Goal: Ask a question: Seek information or help from site administrators or community

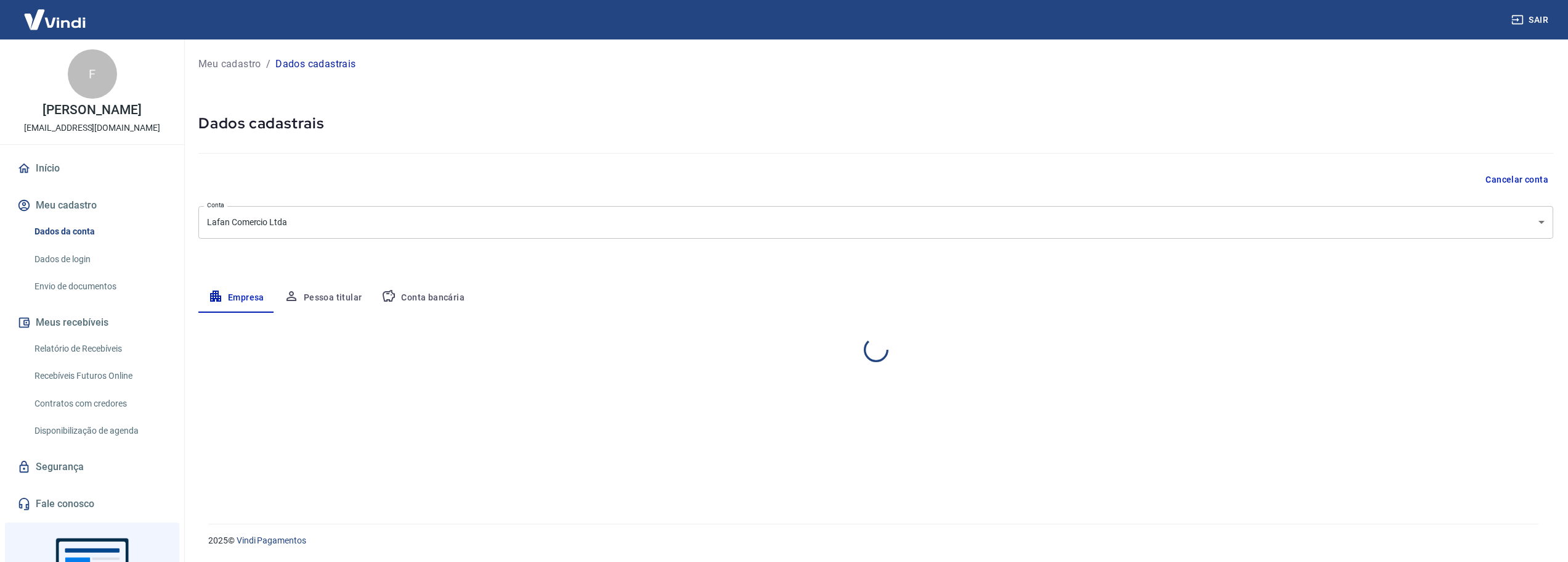
select select "SP"
select select "business"
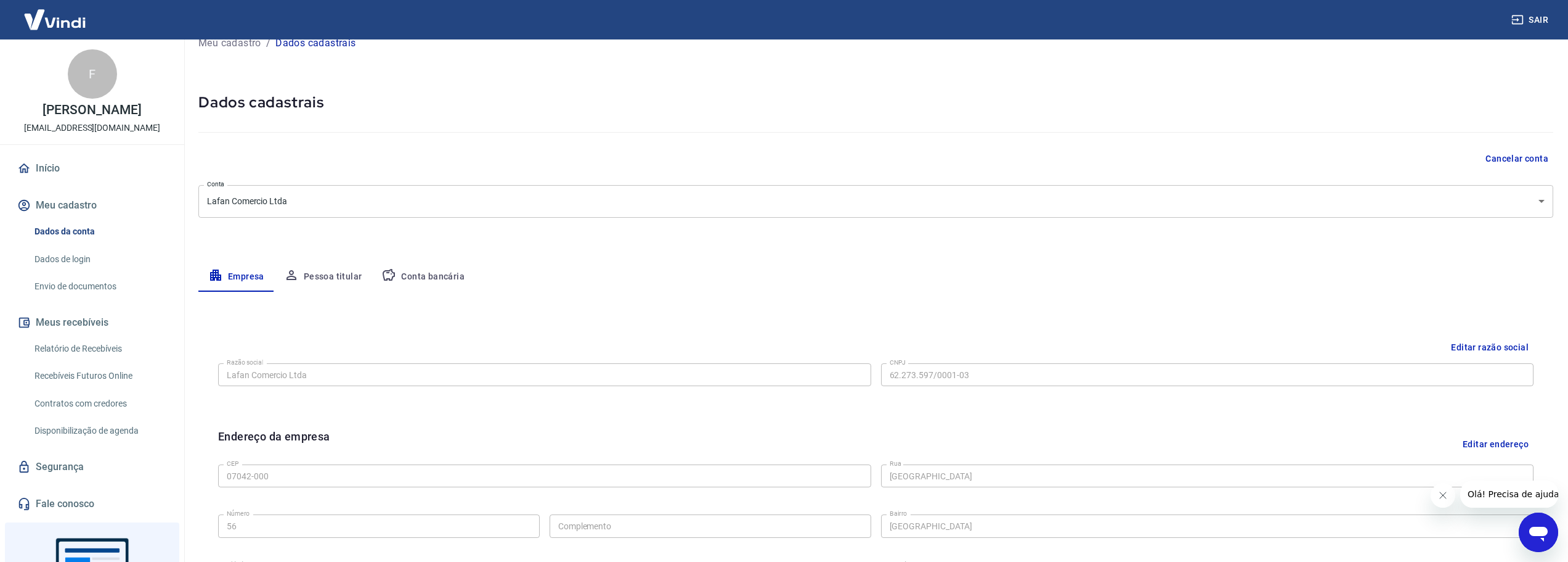
scroll to position [21, 0]
click at [342, 276] on button "Pessoa titular" at bounding box center [323, 277] width 98 height 29
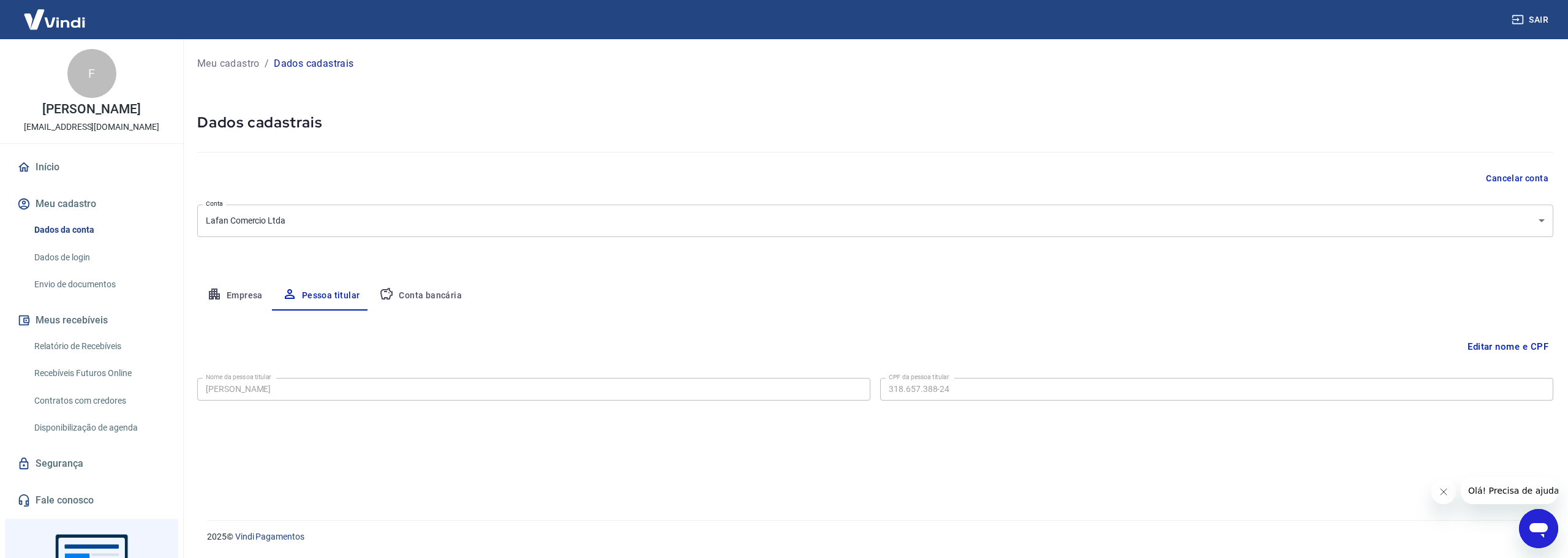
click at [386, 289] on icon "button" at bounding box center [386, 294] width 13 height 12
click at [1446, 341] on div "Editar conta bancária" at bounding box center [875, 346] width 1356 height 23
click at [1479, 343] on button "Editar conta bancária" at bounding box center [1502, 346] width 102 height 23
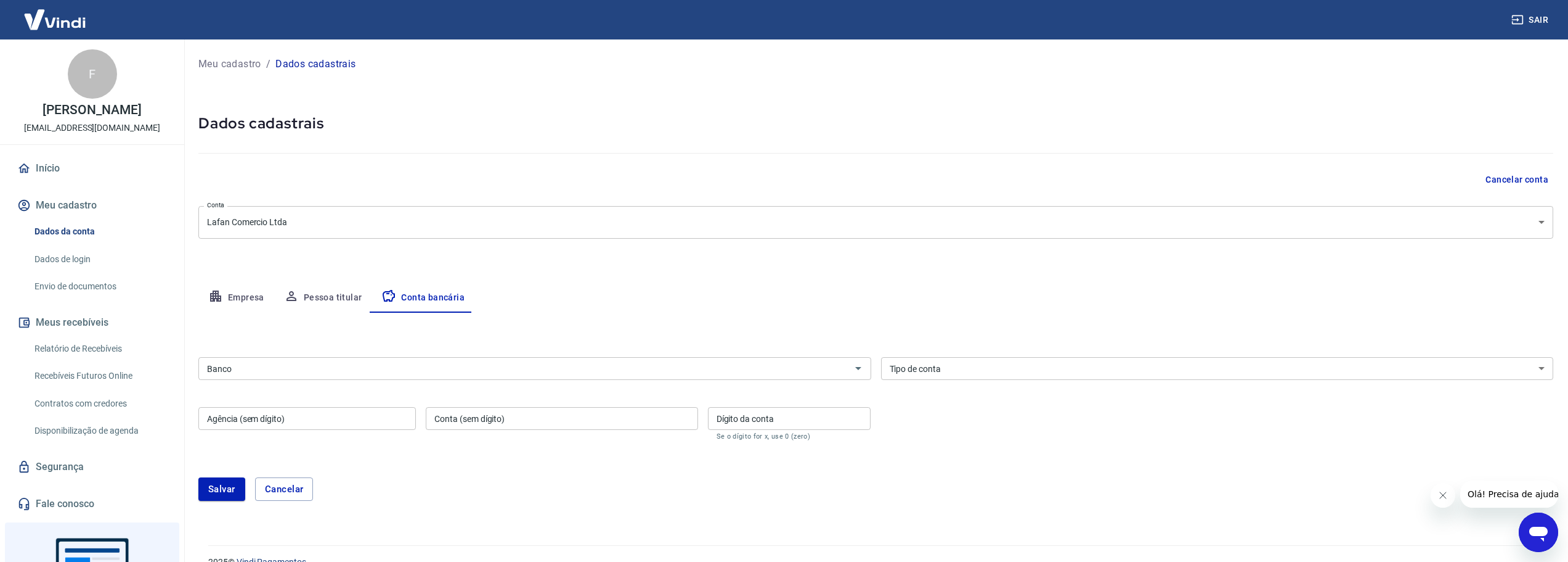
click at [526, 357] on div "Banco" at bounding box center [535, 368] width 673 height 23
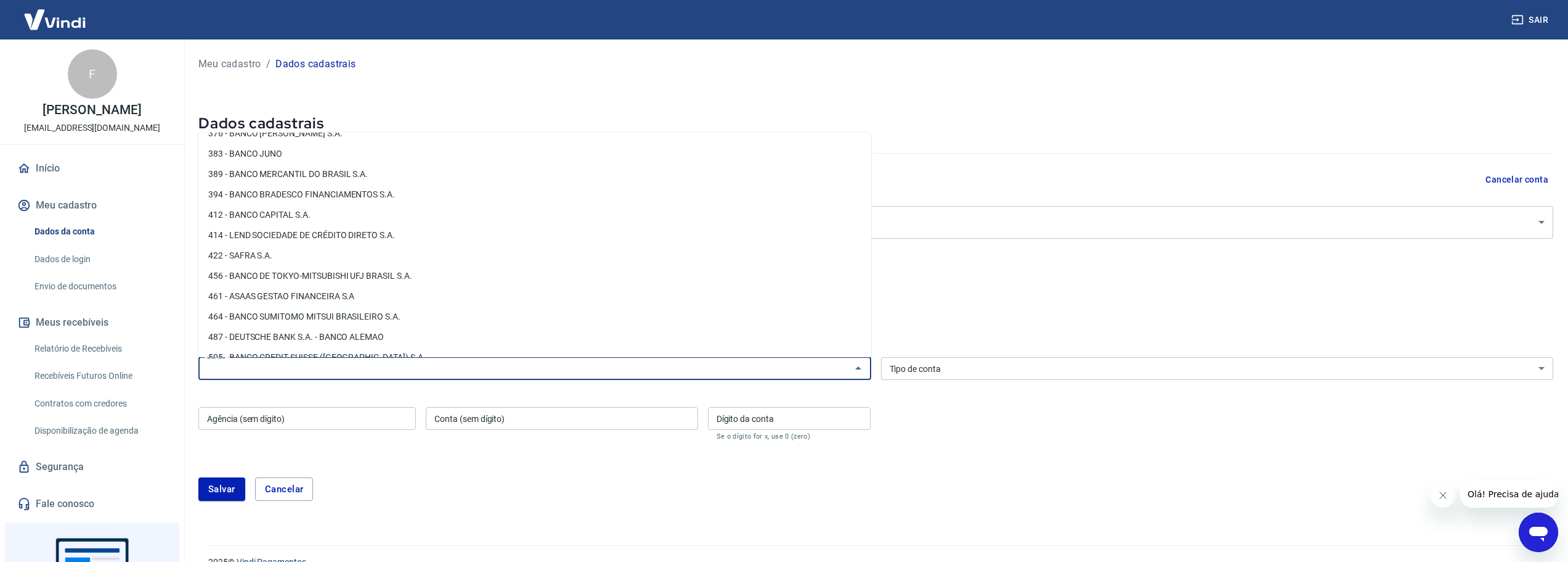
scroll to position [1295, 0]
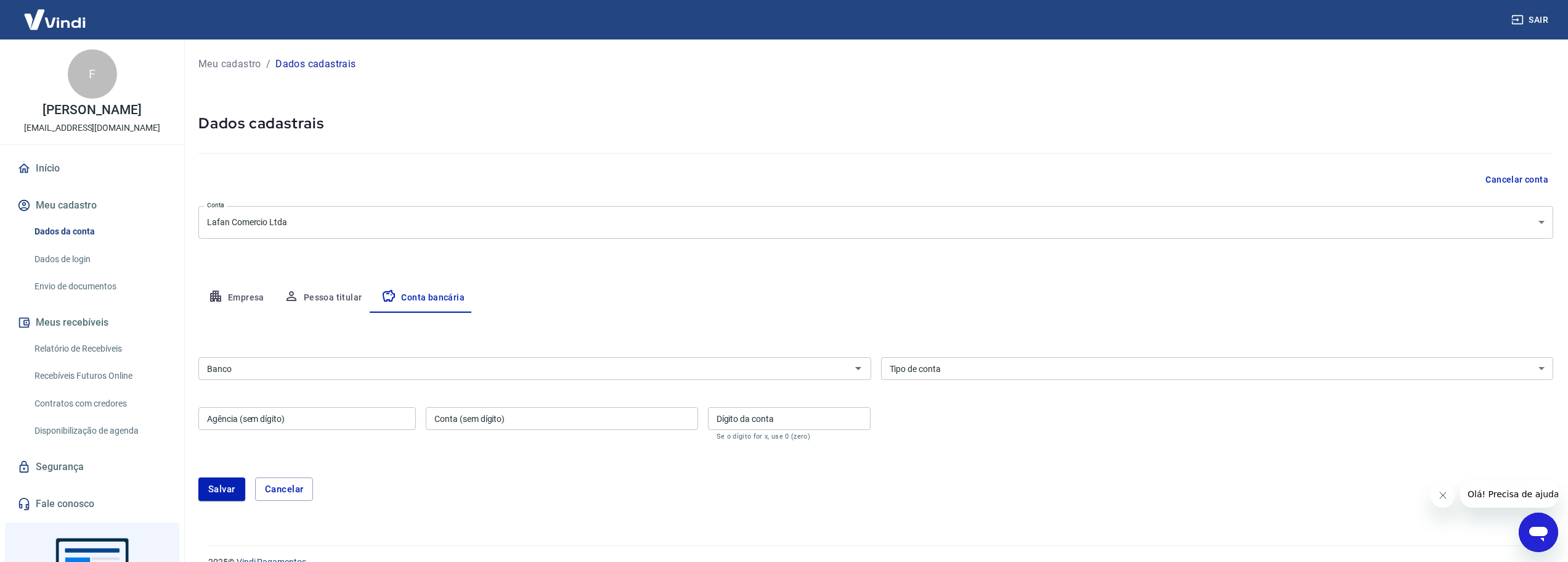
click at [709, 370] on input "Banco" at bounding box center [525, 368] width 645 height 16
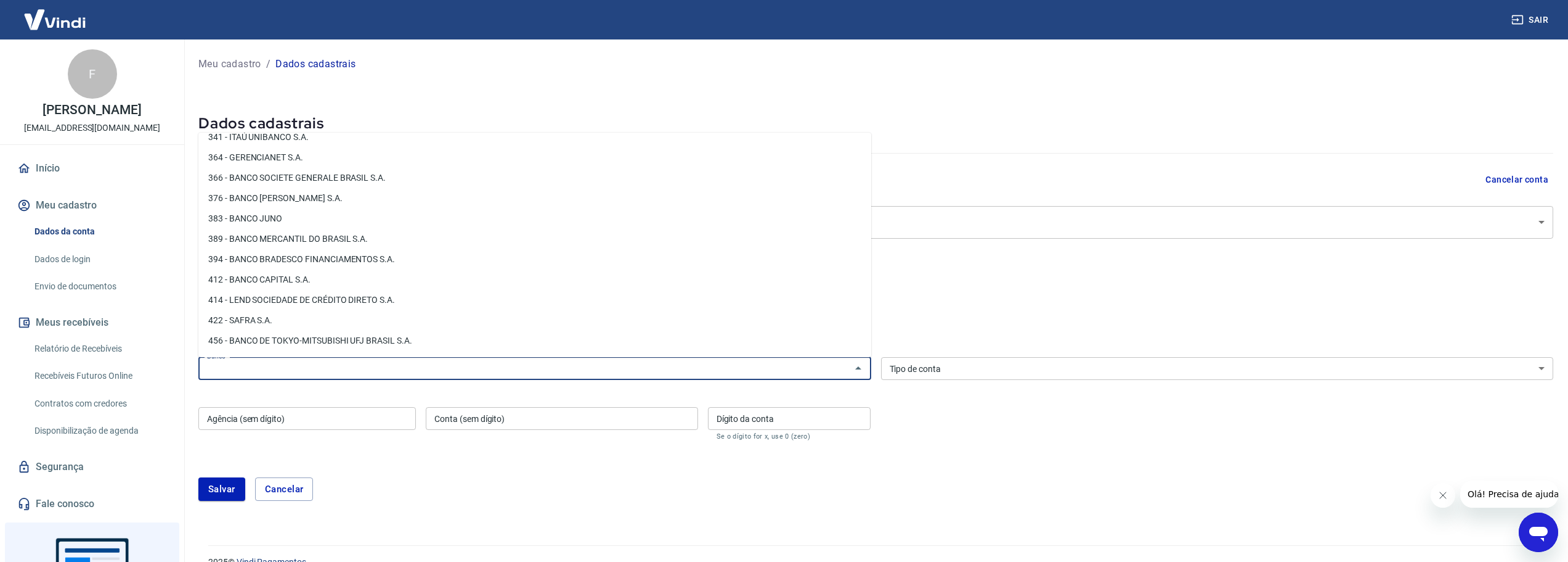
scroll to position [1232, 0]
click at [1530, 528] on icon "Abrir janela de mensagens" at bounding box center [1539, 532] width 23 height 23
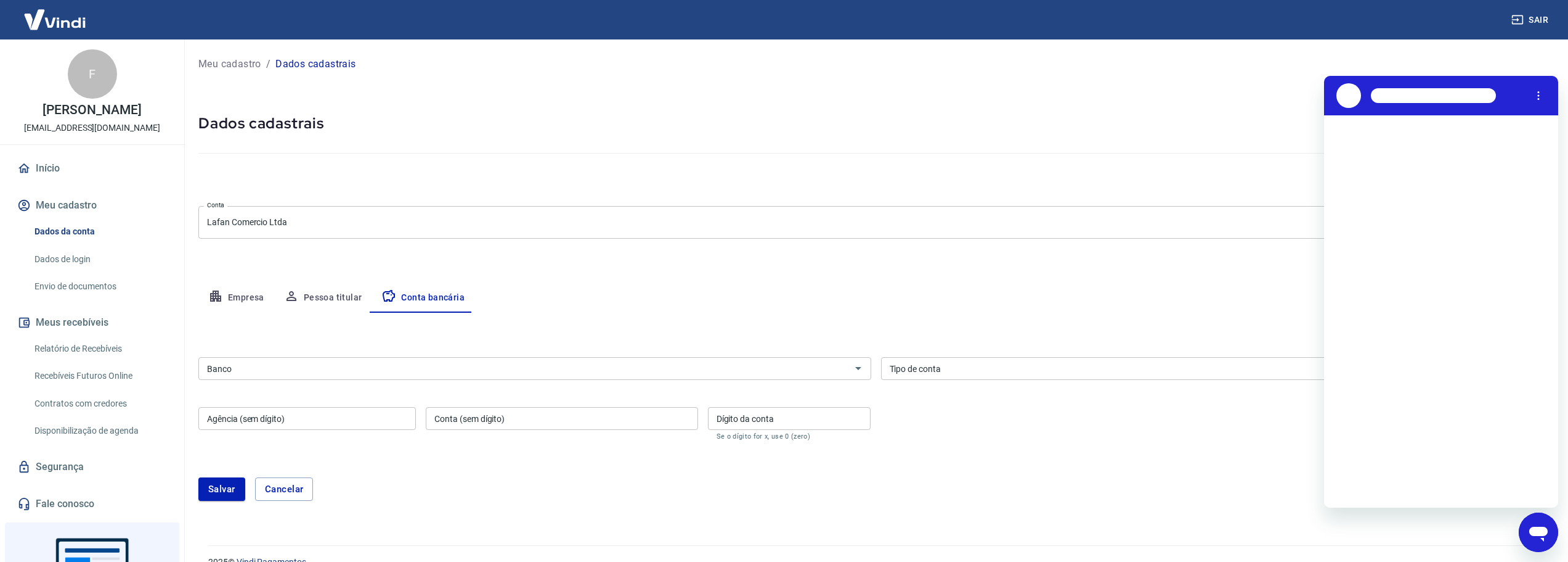
scroll to position [0, 0]
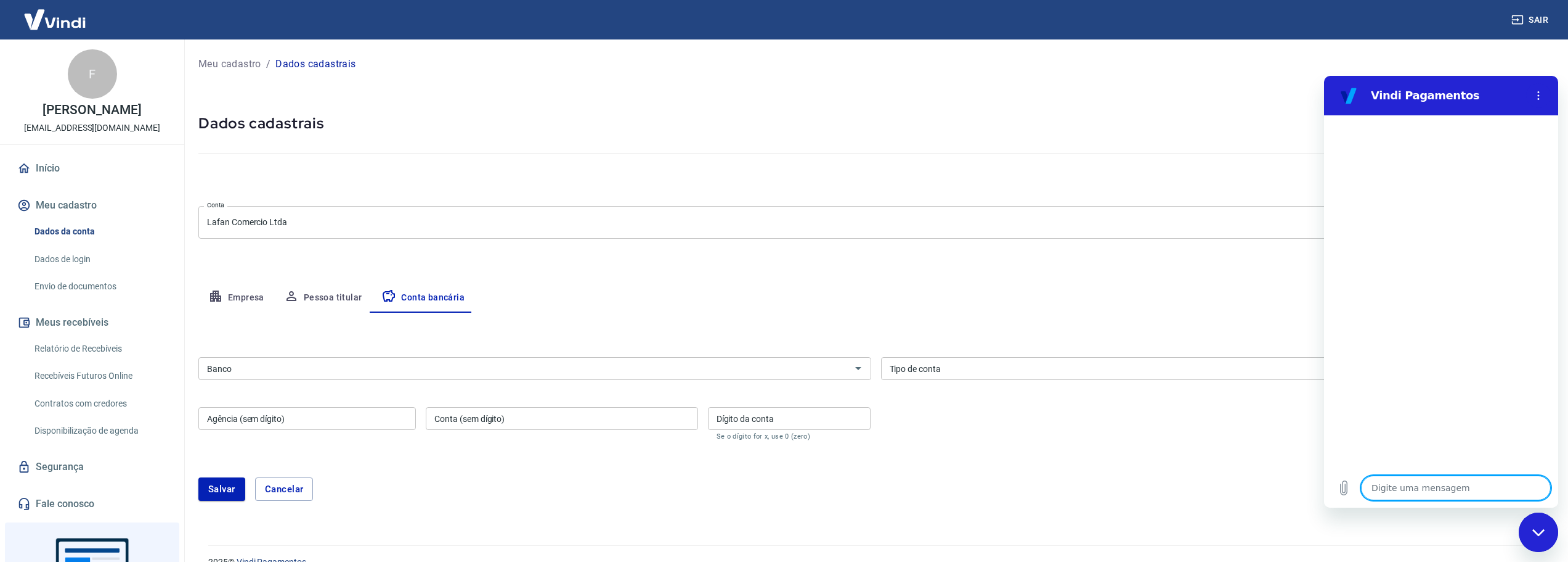
click at [1449, 484] on textarea at bounding box center [1456, 487] width 190 height 24
type textarea "E"
type textarea "x"
type textarea "Es"
type textarea "x"
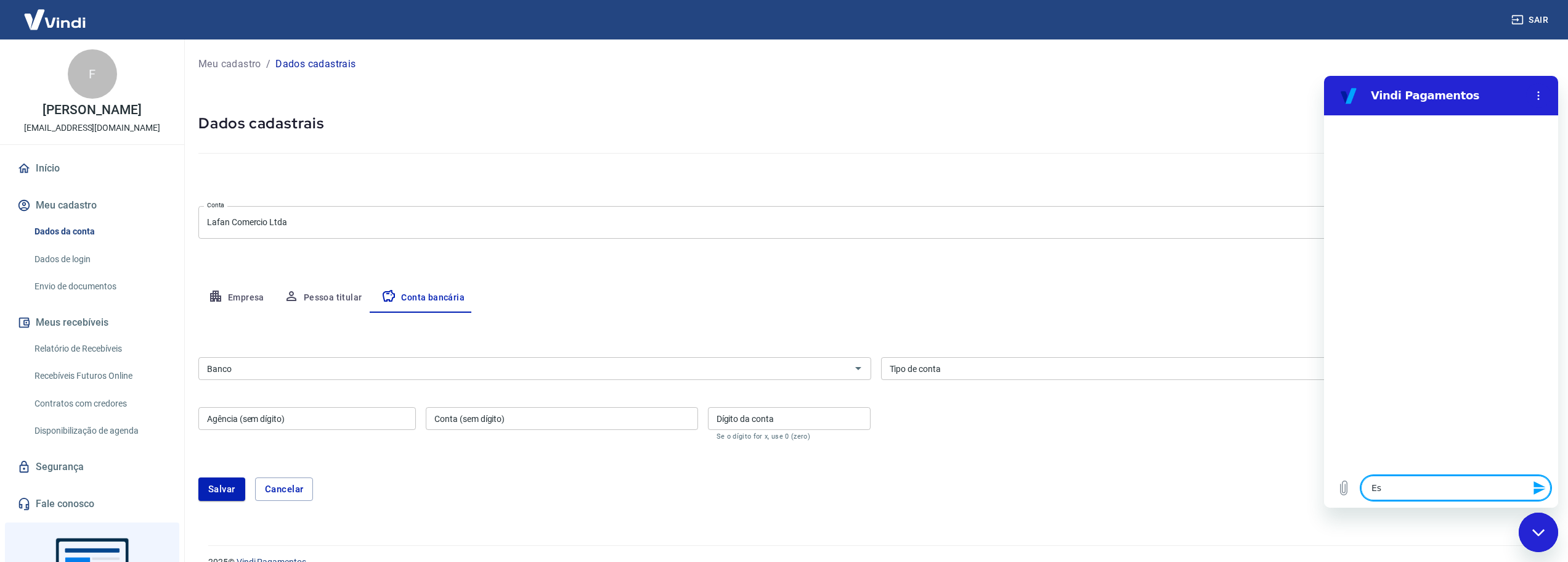
type textarea "Est"
type textarea "x"
type textarea "Esto"
type textarea "x"
type textarea "Estou"
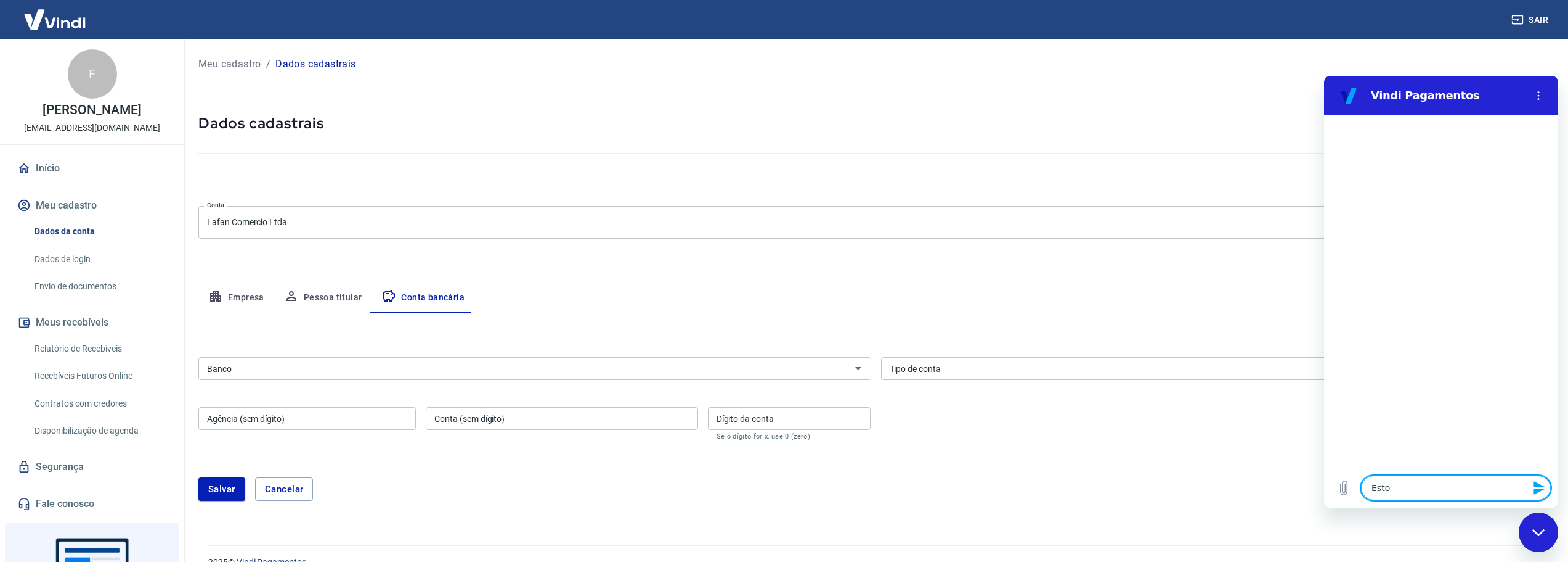
type textarea "x"
type textarea "Estou"
type textarea "x"
type textarea "Estou t"
type textarea "x"
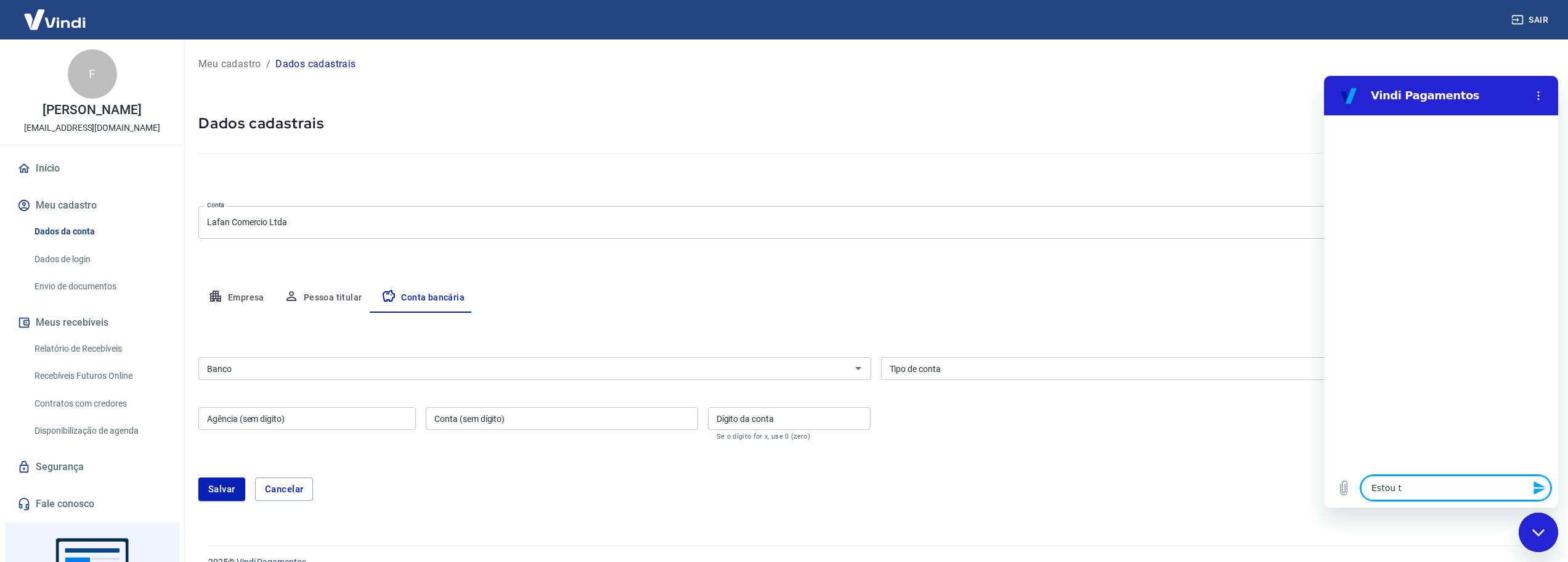
type textarea "Estou te"
type textarea "x"
type textarea "Estou ten"
type textarea "x"
type textarea "Estou tent"
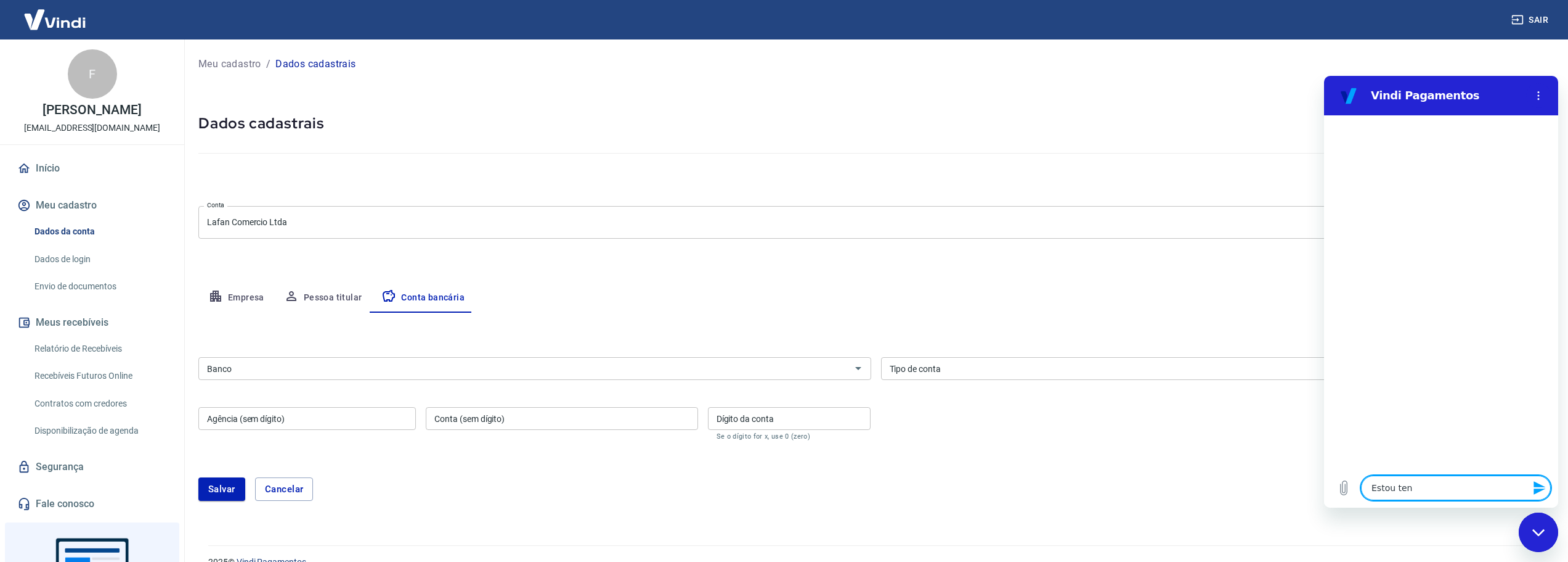
type textarea "x"
type textarea "Estou tenta"
type textarea "x"
type textarea "Estou tentan"
type textarea "x"
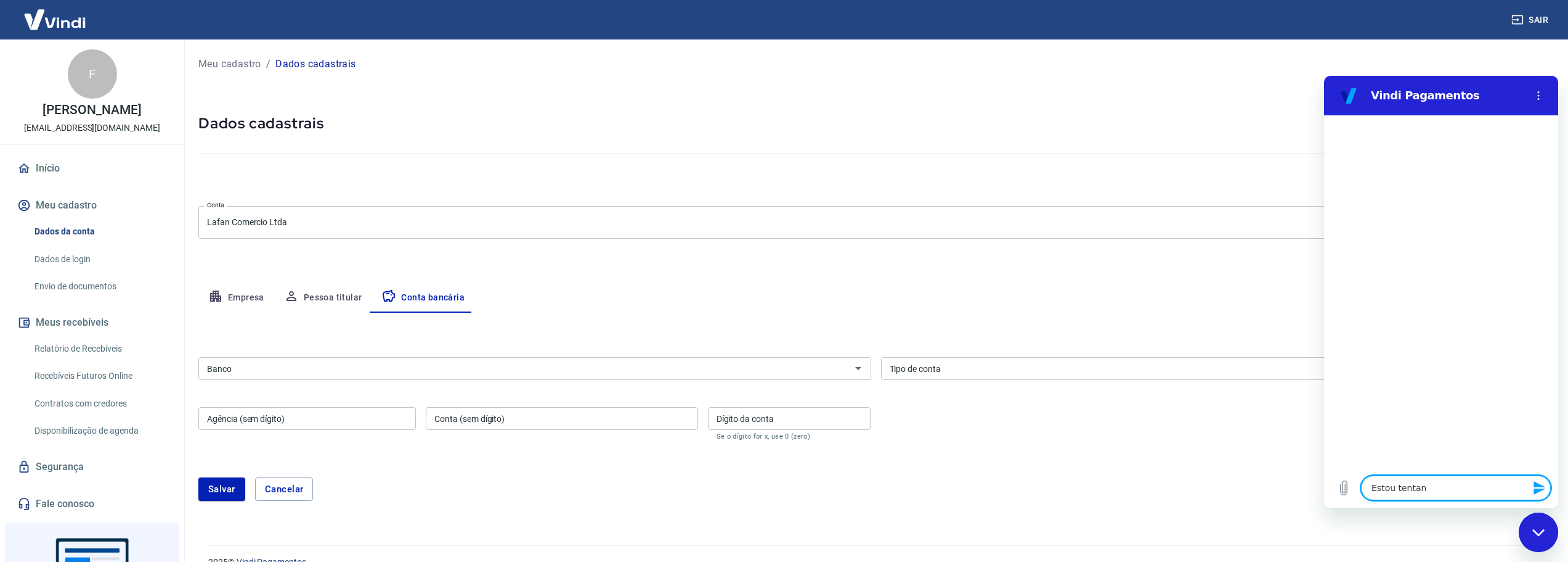
type textarea "Estou tentand"
type textarea "x"
type textarea "Estou tentando"
type textarea "x"
type textarea "Estou tentando"
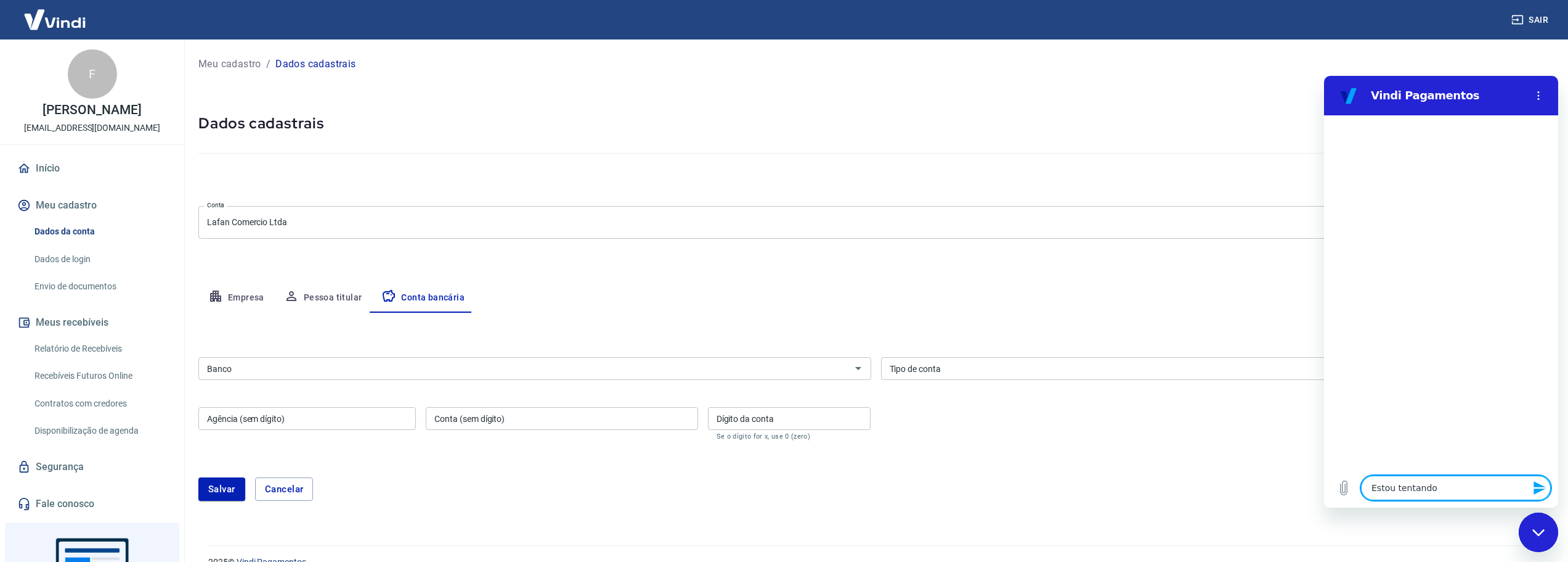
type textarea "x"
type textarea "Estou tentando c"
type textarea "x"
type textarea "Estou tentando ca"
type textarea "x"
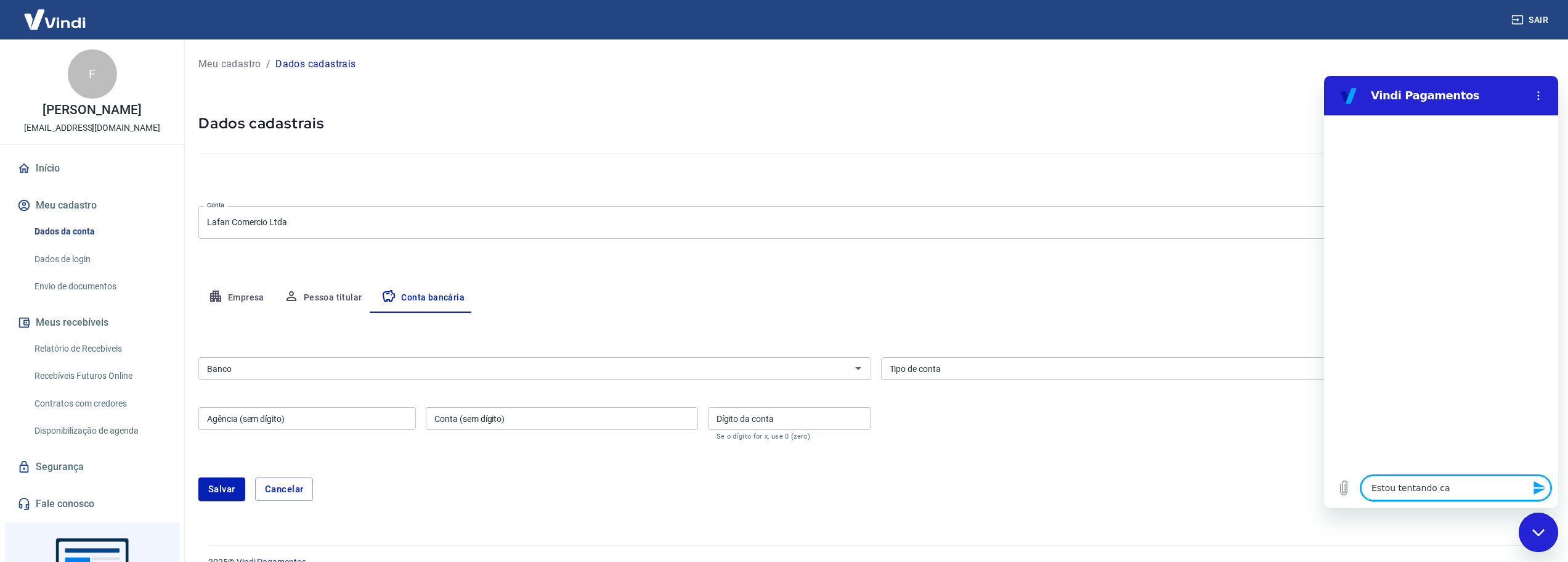
type textarea "Estou tentando cad"
type textarea "x"
type textarea "Estou tentando cada"
type textarea "x"
type textarea "Estou tentando cadas"
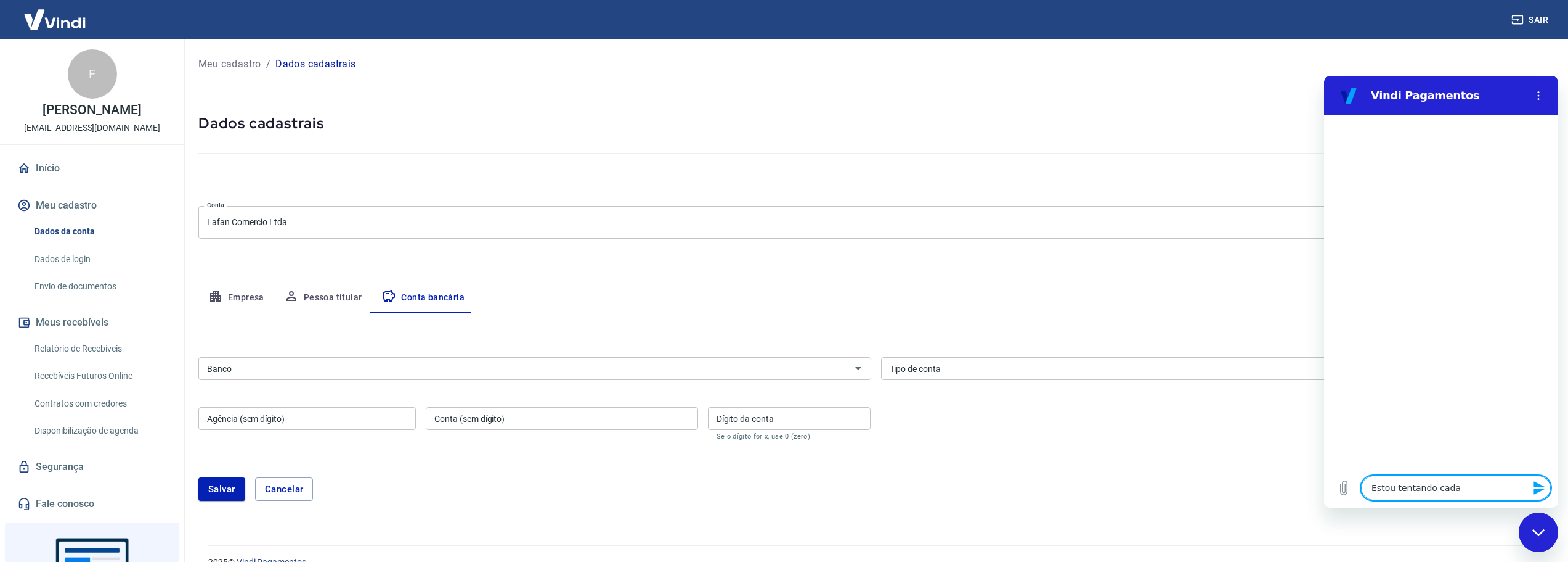
type textarea "x"
type textarea "Estou tentando cadast"
type textarea "x"
type textarea "Estou tentando cadastr"
type textarea "x"
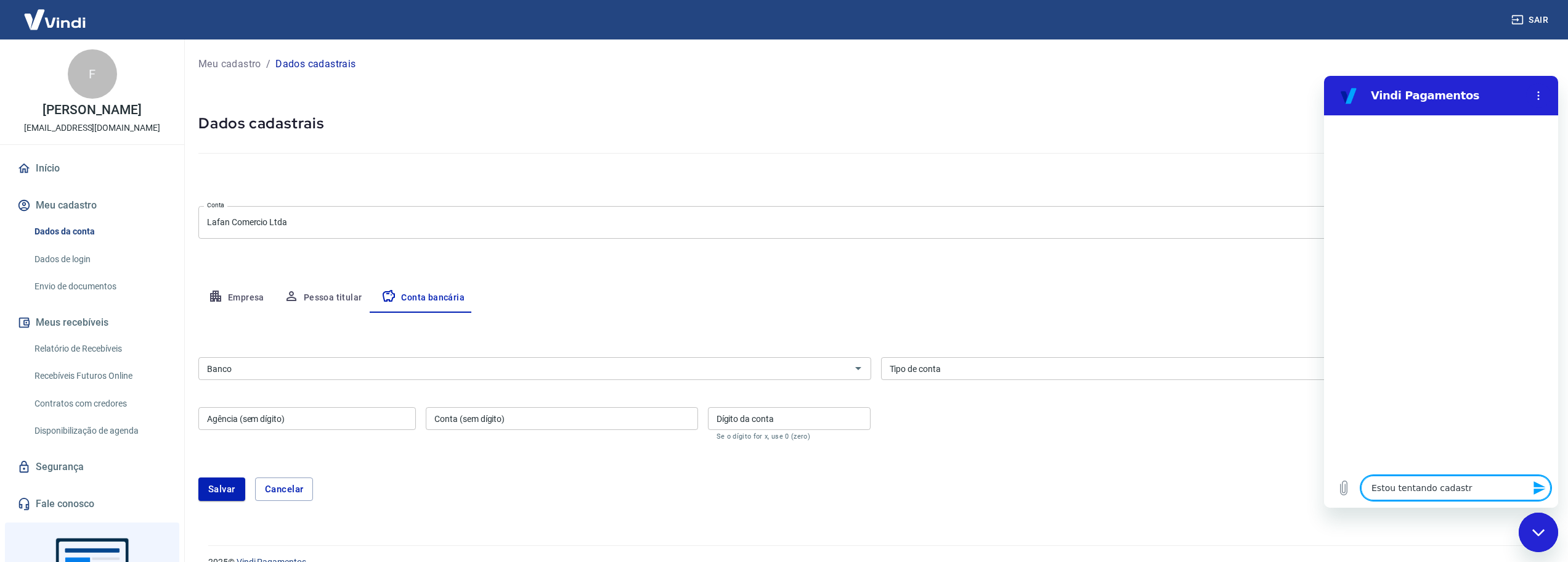
type textarea "Estou tentando cadastra"
type textarea "x"
type textarea "Estou tentando cadastrar"
type textarea "x"
type textarea "Estou tentando cadastrar"
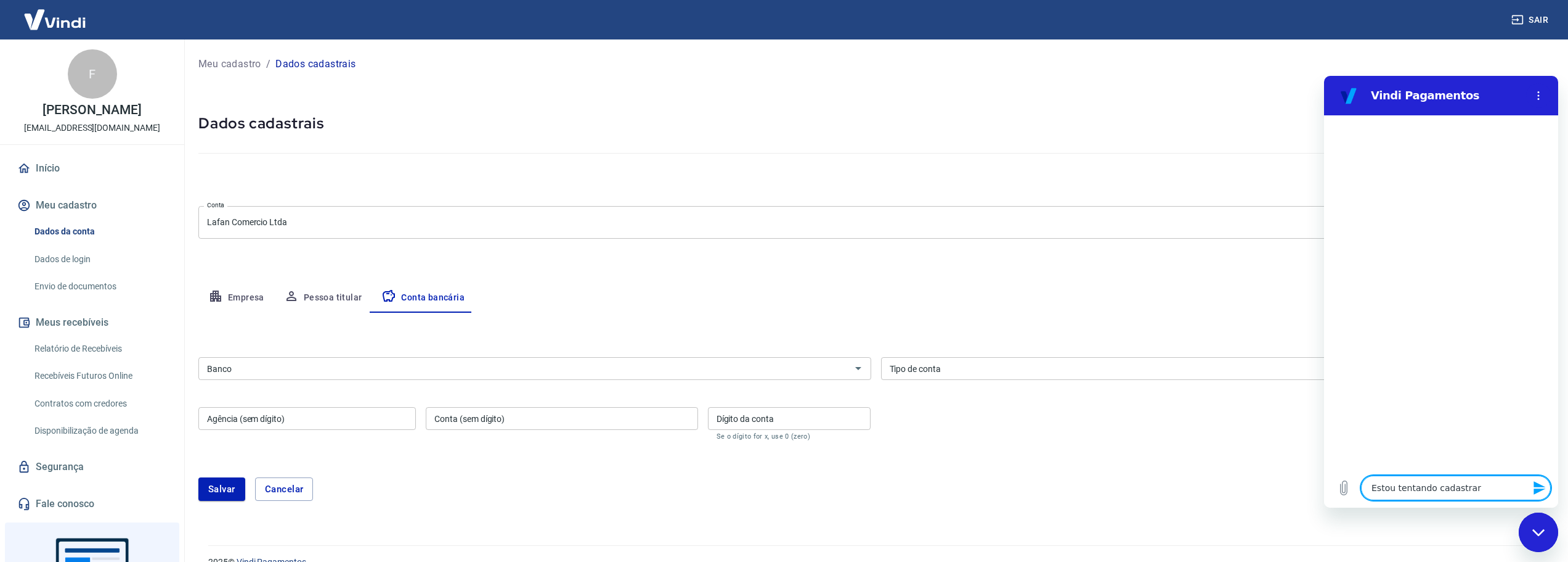
type textarea "x"
type textarea "Estou tentando cadastrar o"
type textarea "x"
type textarea "Estou tentando cadastrar o"
type textarea "x"
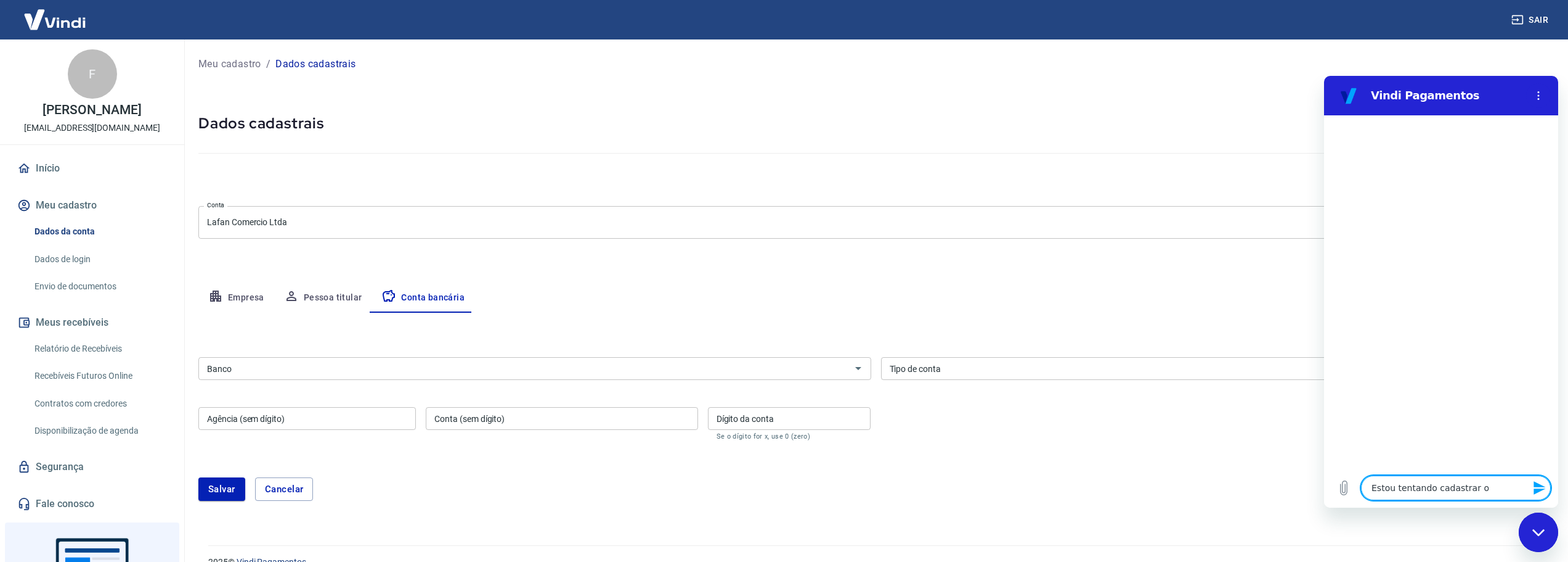
type textarea "Estou tentando cadastrar o b"
type textarea "x"
type textarea "Estou tentando cadastrar o ba"
type textarea "x"
type textarea "Estou tentando cadastrar o ban"
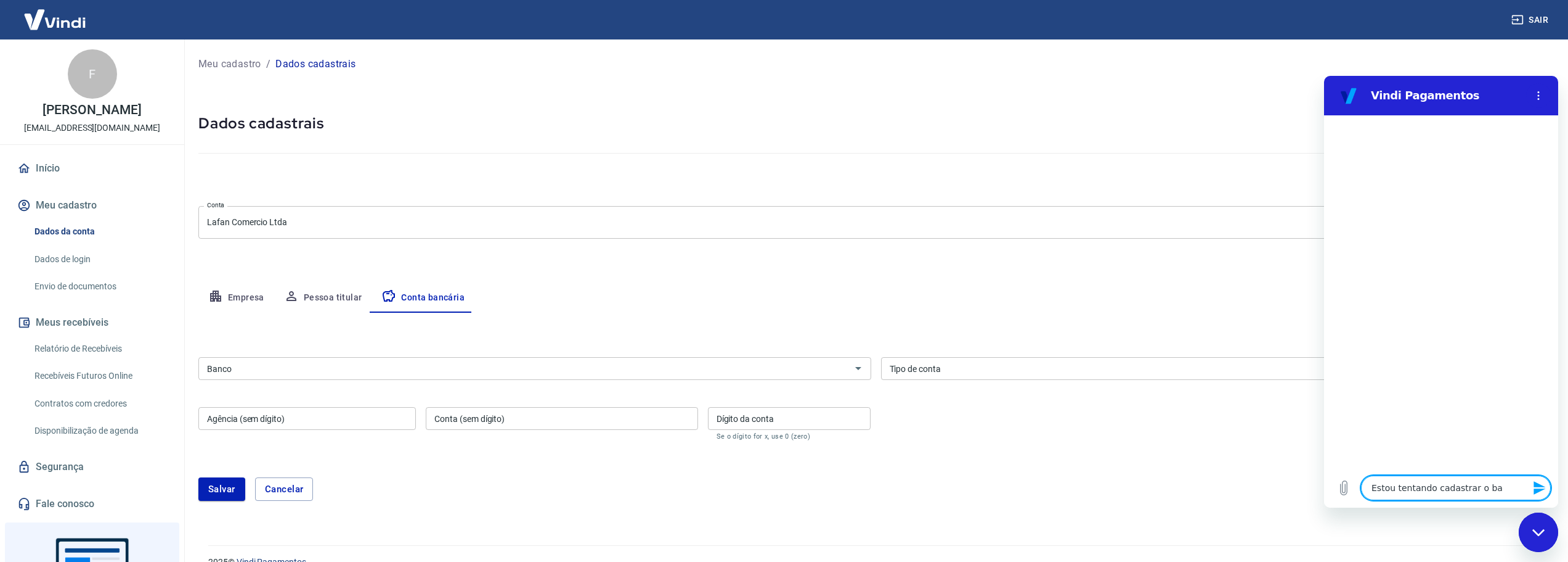
type textarea "x"
type textarea "Estou tentando cadastrar o banc"
type textarea "x"
type textarea "Estou tentando cadastrar o banco"
type textarea "x"
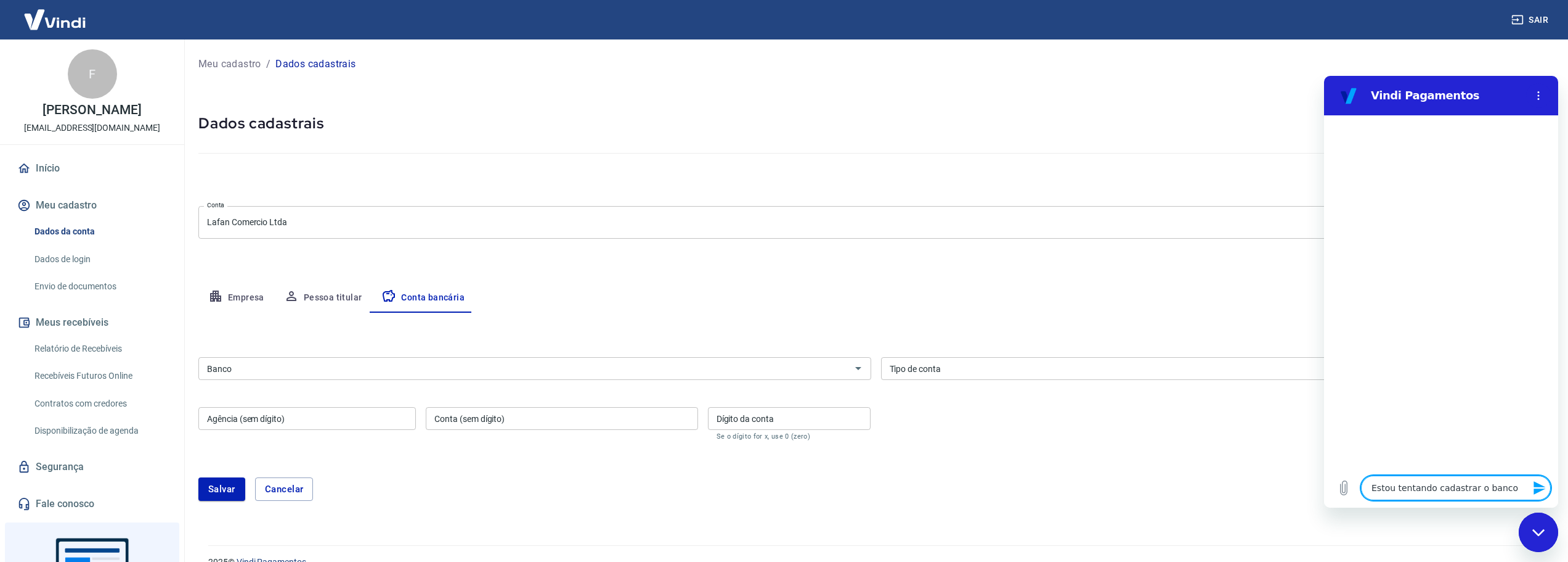
type textarea "Estou tentando cadastrar o banco"
type textarea "x"
type textarea "Estou tentando cadastrar o banco e"
type textarea "x"
type textarea "Estou tentando cadastrar o banco e"
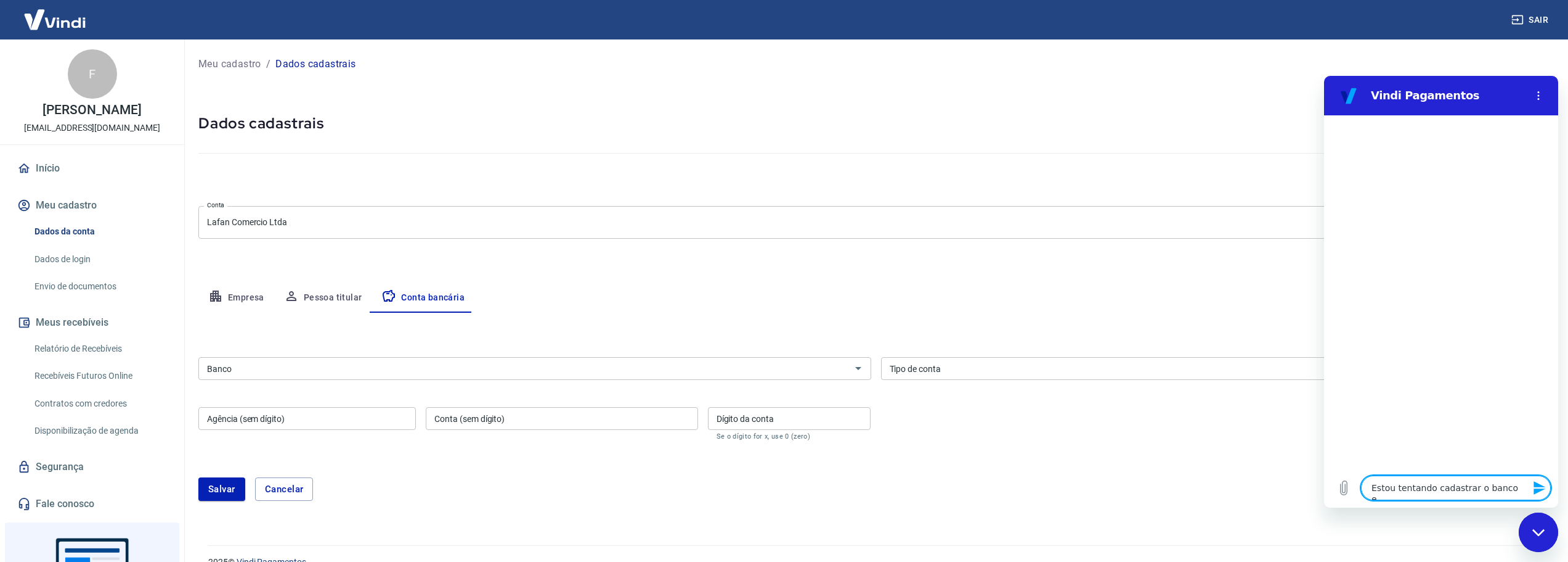
type textarea "x"
type textarea "Estou tentando cadastrar o banco e n"
type textarea "x"
type textarea "Estou tentando cadastrar o banco e nã"
type textarea "x"
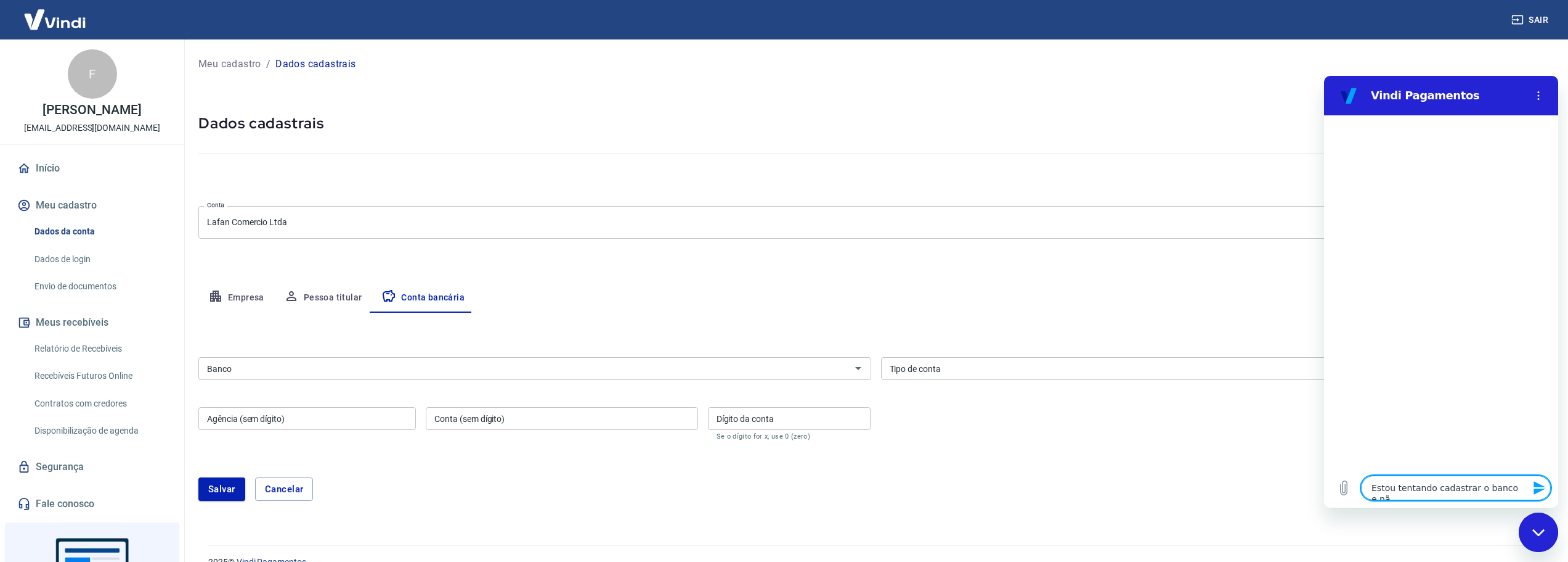
type textarea "Estou tentando cadastrar o banco e não"
type textarea "x"
type textarea "Estou tentando cadastrar o banco e não"
type textarea "x"
type textarea "Estou tentando cadastrar o banco e não t"
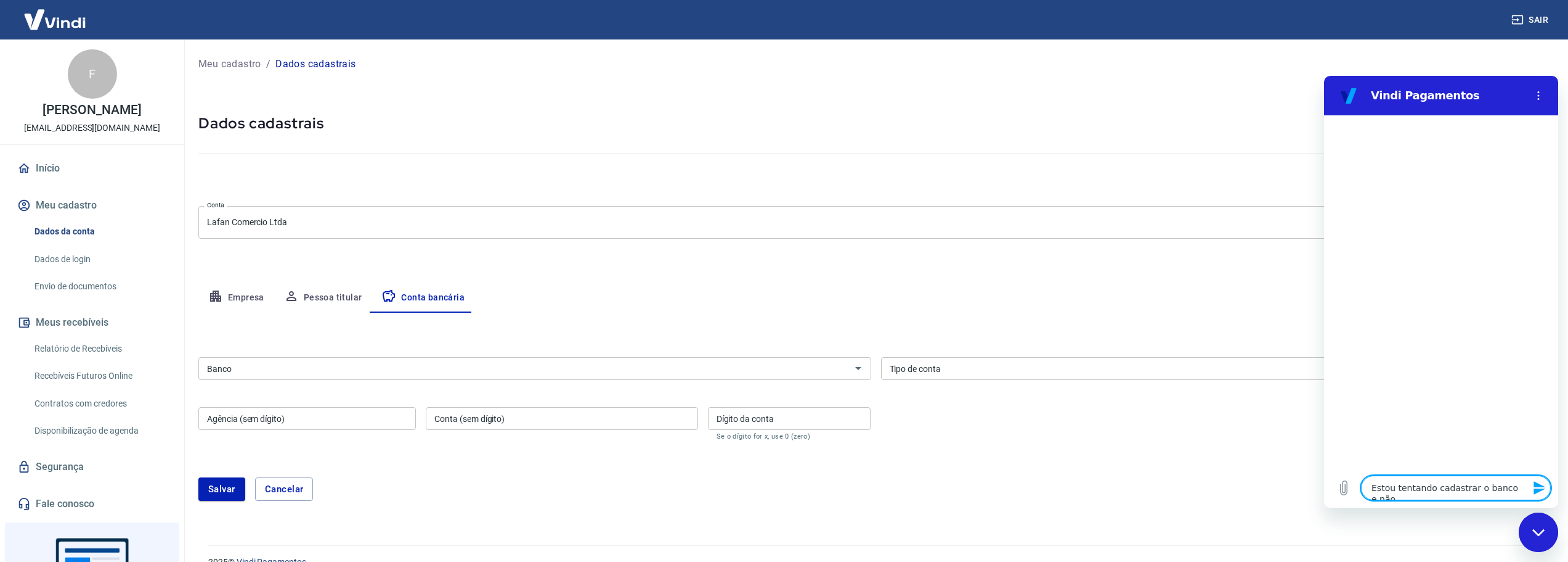
type textarea "x"
type textarea "Estou tentando cadastrar o banco e não te"
type textarea "x"
type textarea "Estou tentando cadastrar o banco e não t"
type textarea "x"
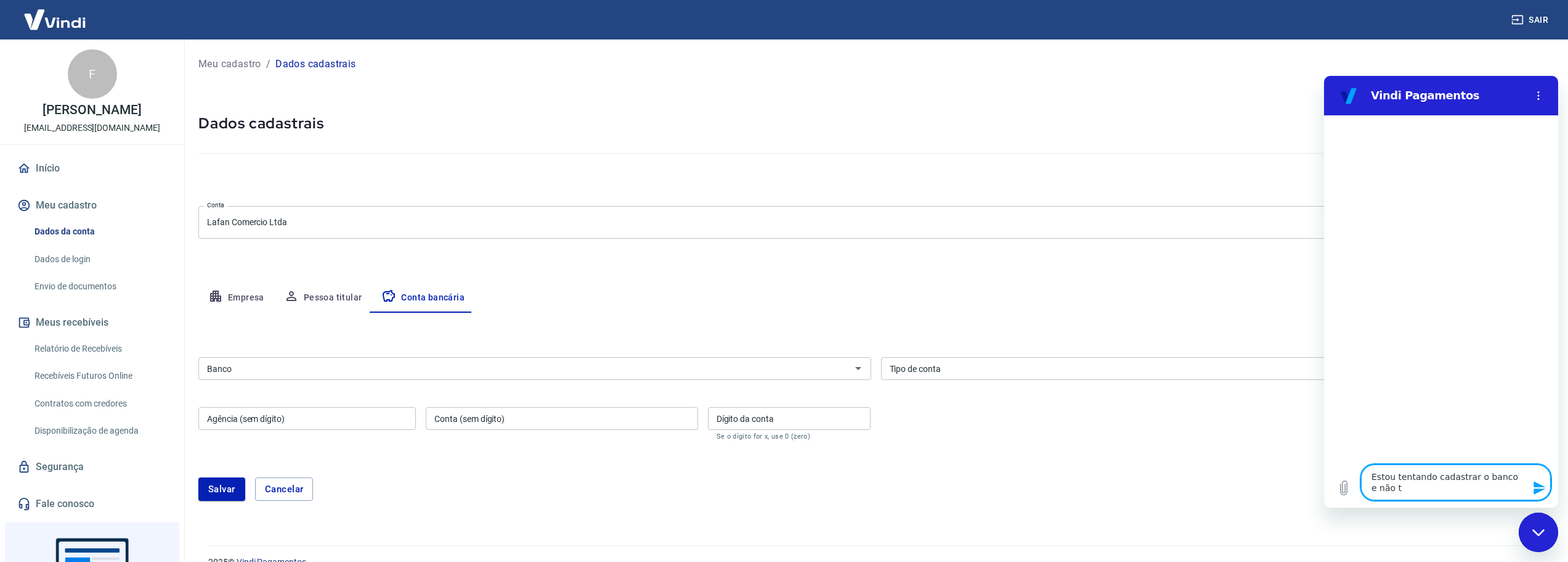
type textarea "Estou tentando cadastrar o banco e não"
type textarea "x"
type textarea "Estou tentando cadastrar o banco e não e"
type textarea "x"
type textarea "Estou tentando cadastrar o banco e não es"
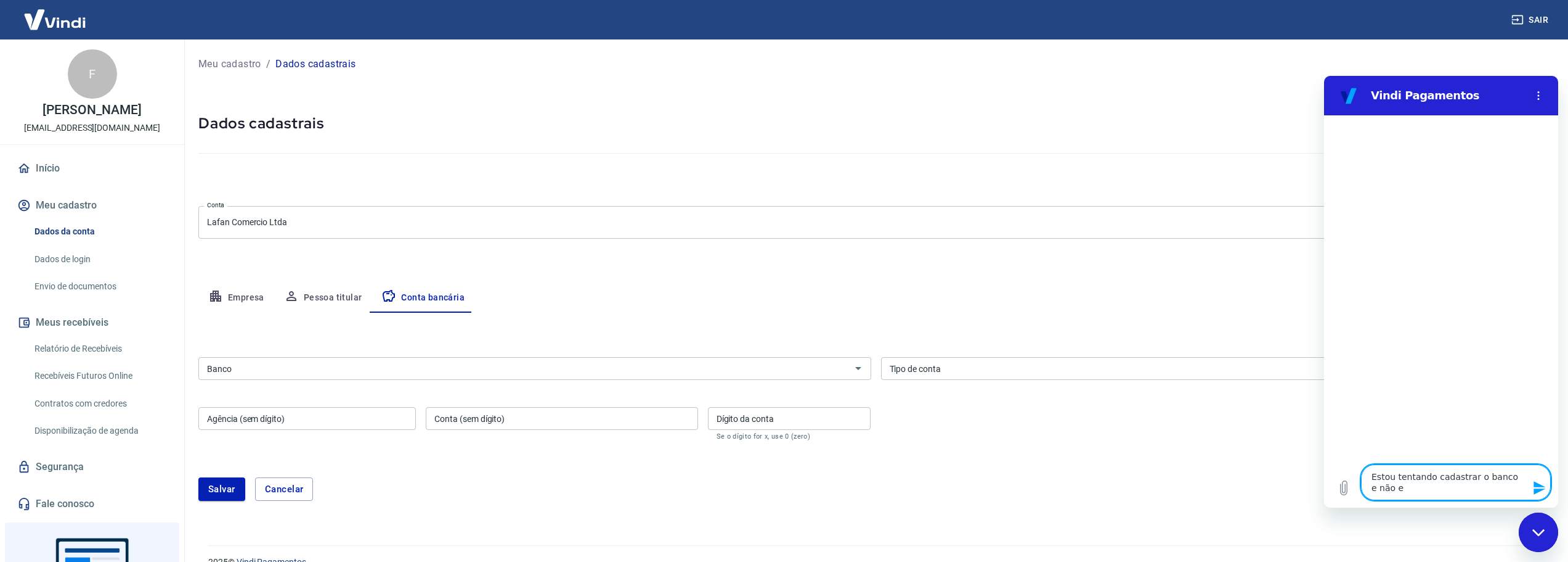
type textarea "x"
type textarea "Estou tentando cadastrar o banco e não est"
type textarea "x"
type textarea "Estou tentando cadastrar o banco e não esta"
type textarea "x"
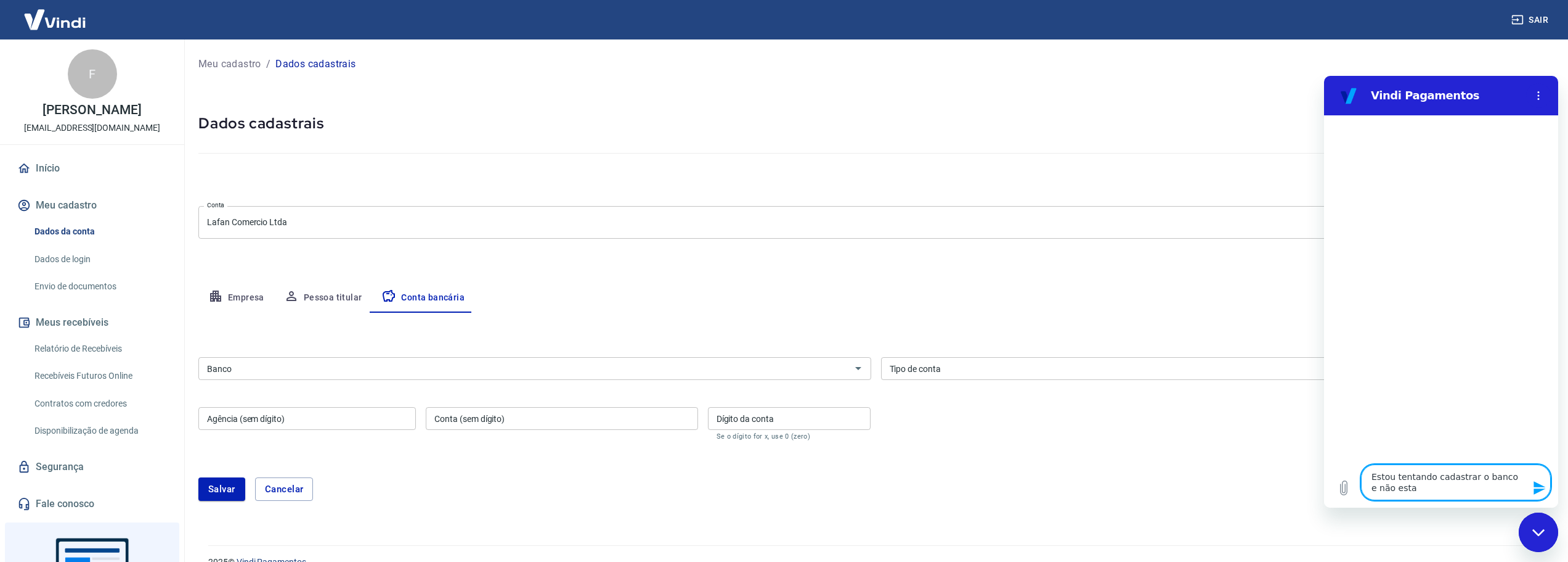
type textarea "Estou tentando cadastrar o banco e não esta"
type textarea "x"
type textarea "Estou tentando cadastrar o banco e não esta n"
type textarea "x"
type textarea "Estou tentando cadastrar o banco e não esta na"
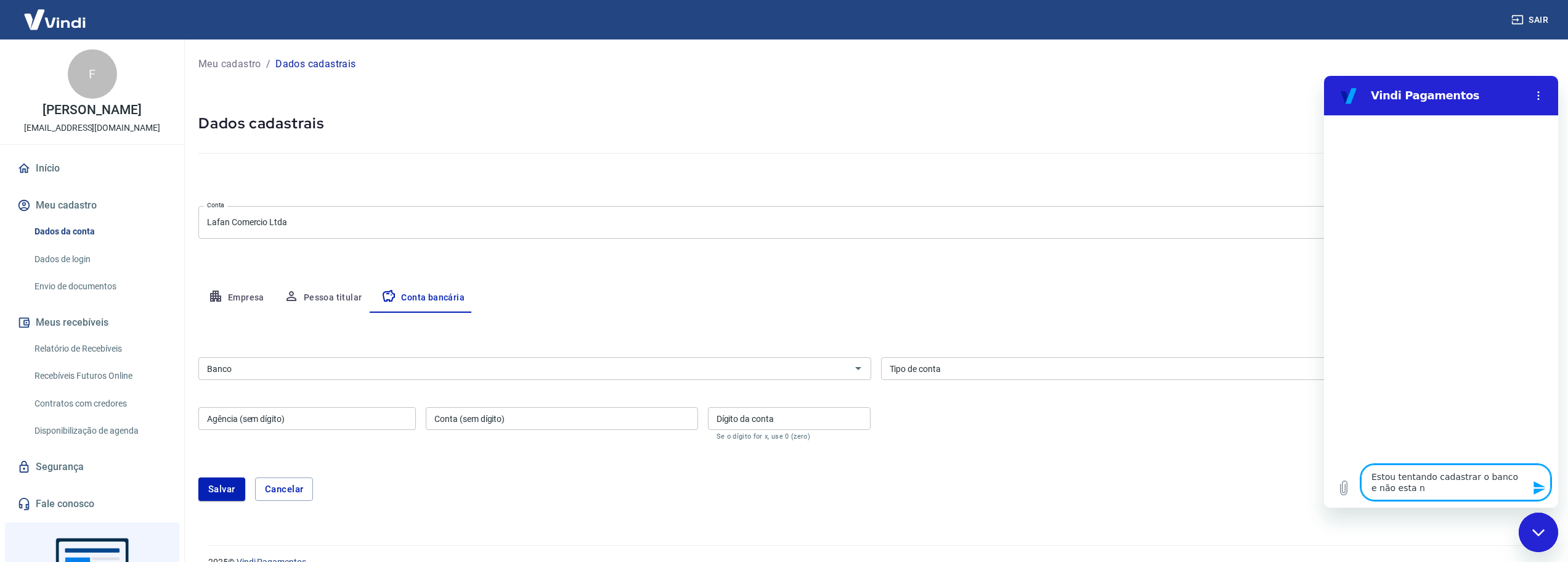
type textarea "x"
type textarea "Estou tentando cadastrar o banco e não esta na"
type textarea "x"
type textarea "Estou tentando cadastrar o banco e não esta na b"
type textarea "x"
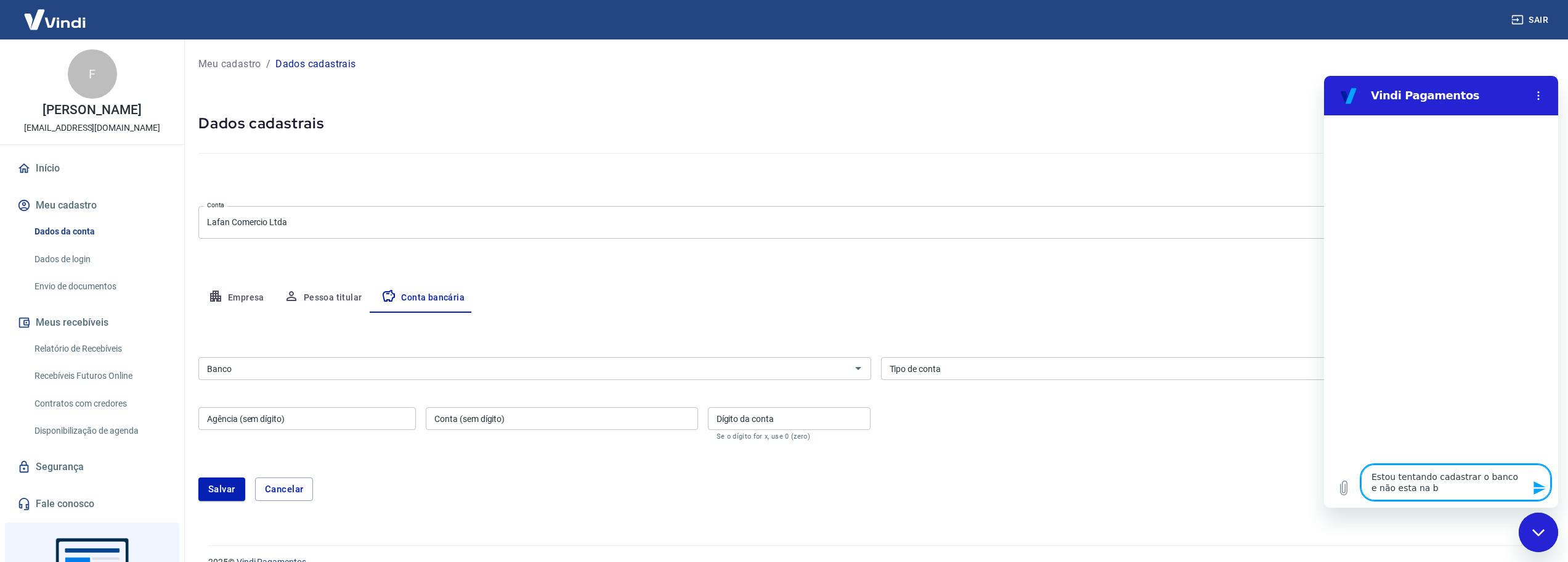
type textarea "Estou tentando cadastrar o banco e não esta na ba"
type textarea "x"
type textarea "Estou tentando cadastrar o banco e não esta na bas"
type textarea "x"
type textarea "Estou tentando cadastrar o banco e não esta na base"
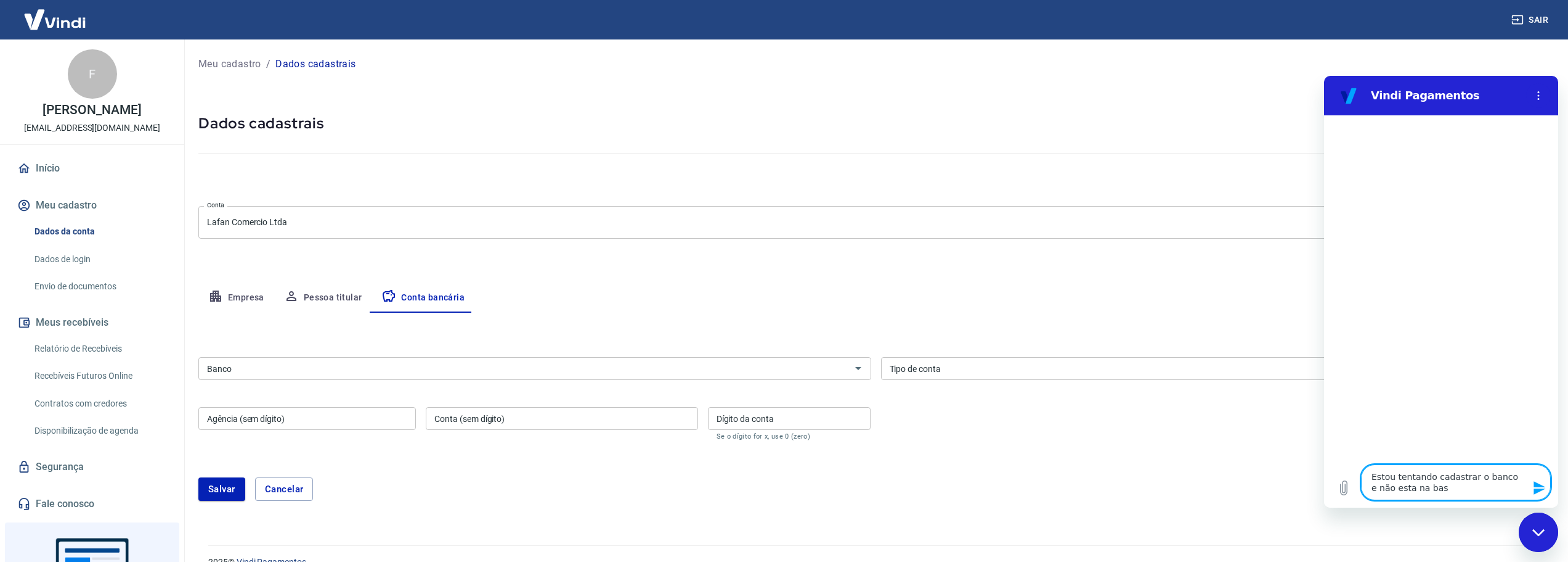
type textarea "x"
type textarea "Estou tentando cadastrar o banco e não esta na base"
type textarea "x"
type textarea "Estou tentando cadastrar o banco e não esta na base d"
type textarea "x"
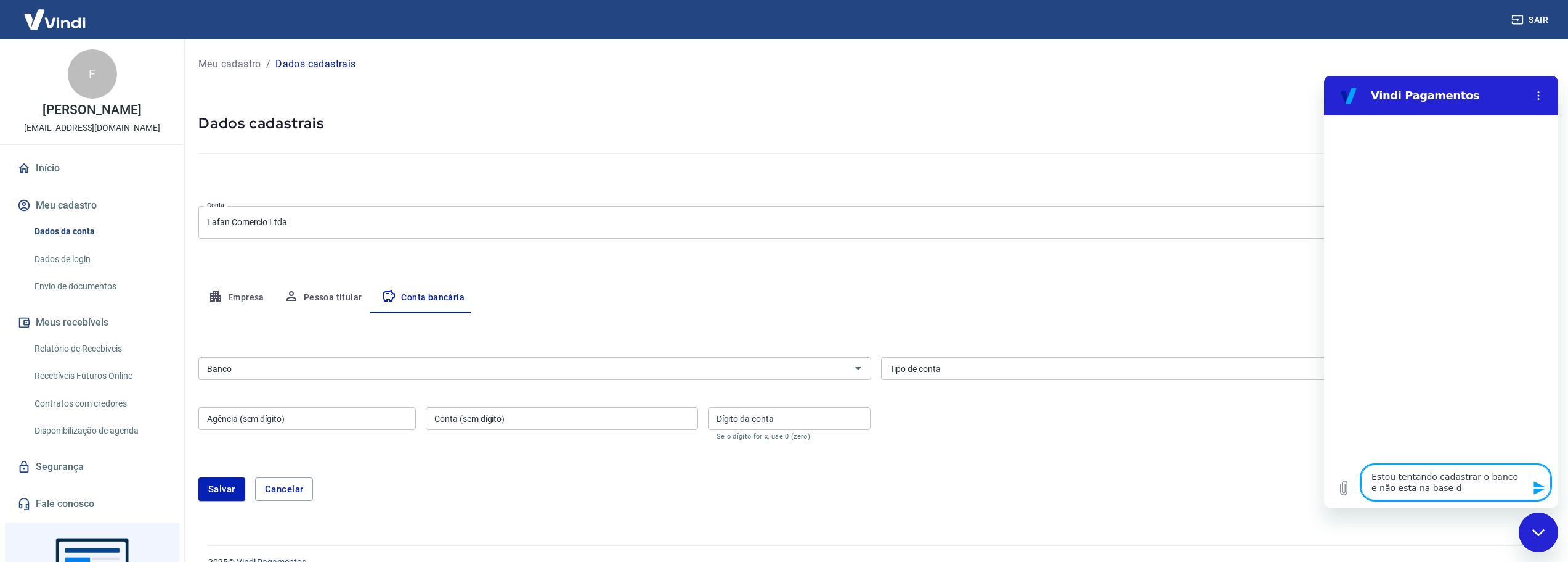
type textarea "Estou tentando cadastrar o banco e não esta na base de"
type textarea "x"
type textarea "Estou tentando cadastrar o banco e não esta na base de"
type textarea "x"
type textarea "Estou tentando cadastrar o banco e não esta na base de b"
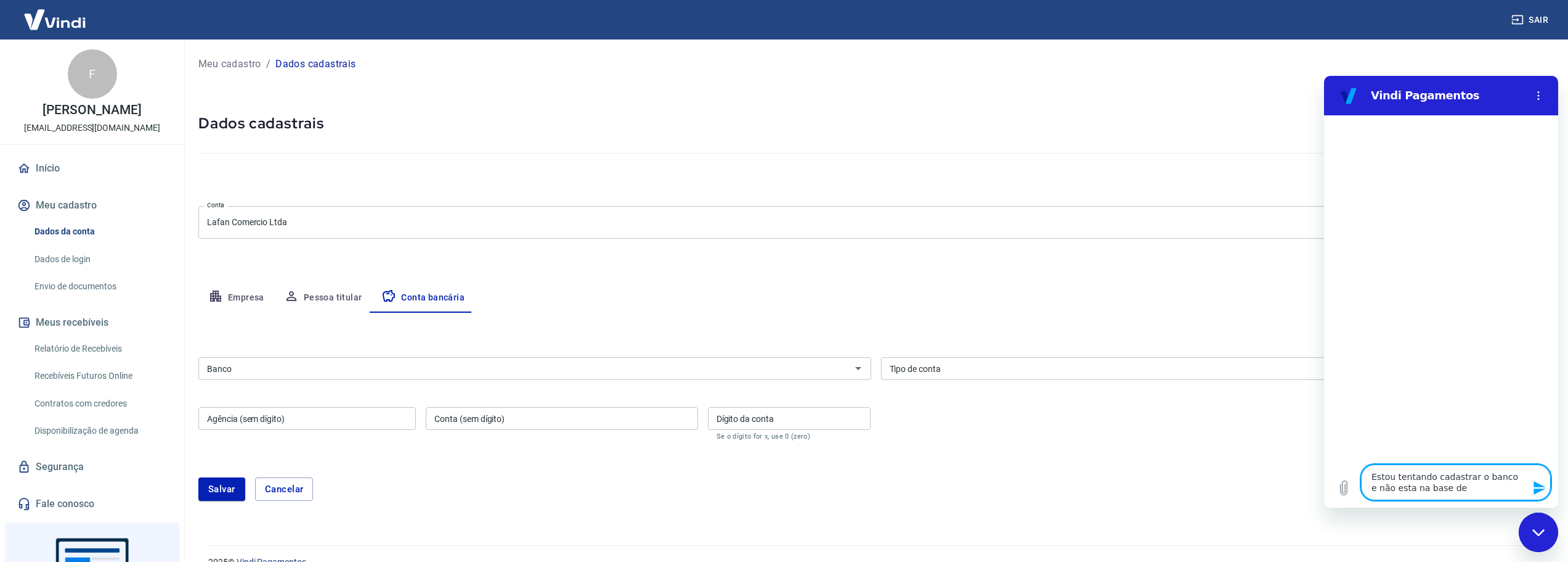
type textarea "x"
type textarea "Estou tentando cadastrar o banco e não esta na base de ba"
type textarea "x"
type textarea "Estou tentando cadastrar o banco e não esta na base de ban"
type textarea "x"
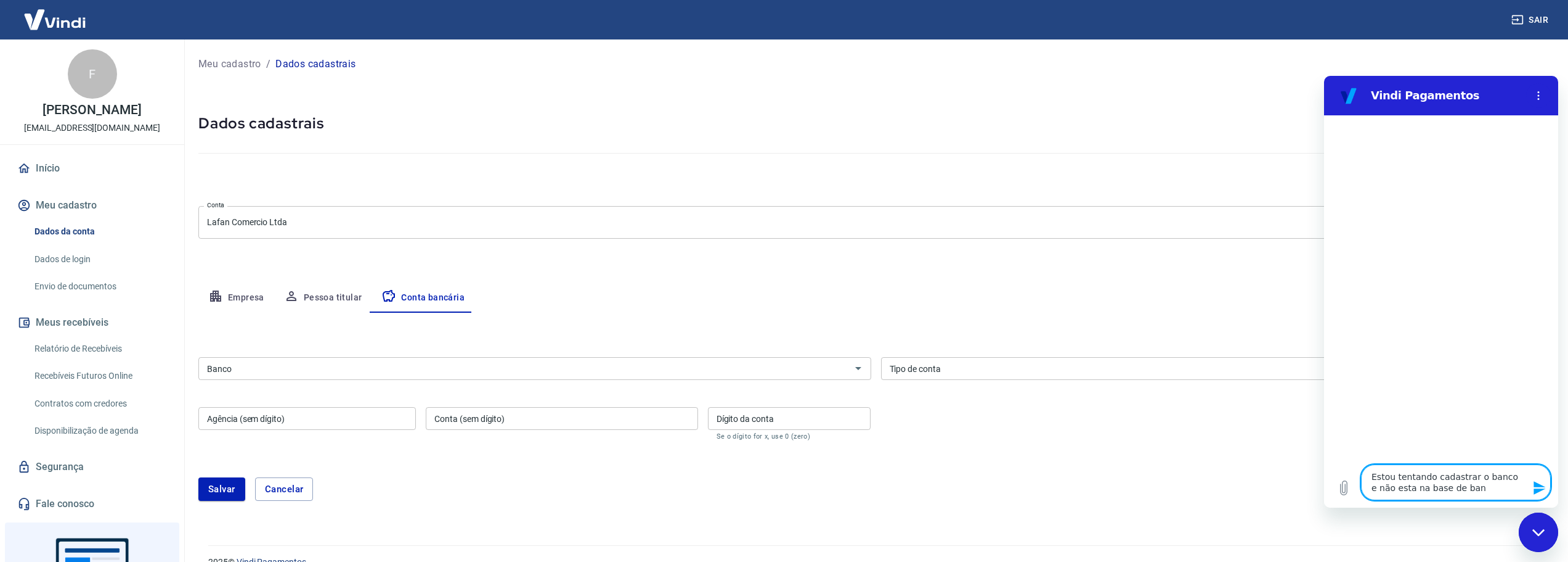
type textarea "Estou tentando cadastrar o banco e não esta na base de banc"
type textarea "x"
type textarea "Estou tentando cadastrar o banco e não esta na base de banco"
type textarea "x"
type textarea "Estou tentando cadastrar o banco e não esta na base de bancos"
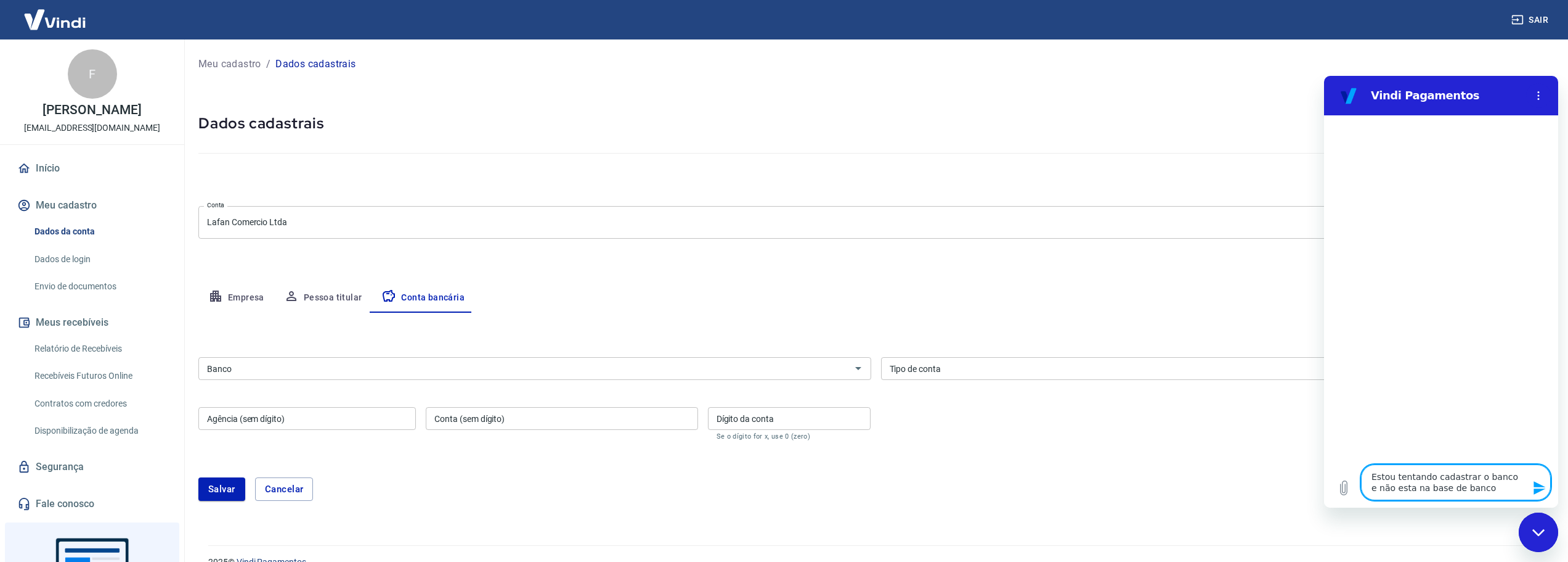
type textarea "x"
type textarea "Estou tentando cadastrar o banco e não esta na base de bancos"
type textarea "x"
type textarea "Estou tentando cadastrar o banco e não esta na base de bancos c"
type textarea "x"
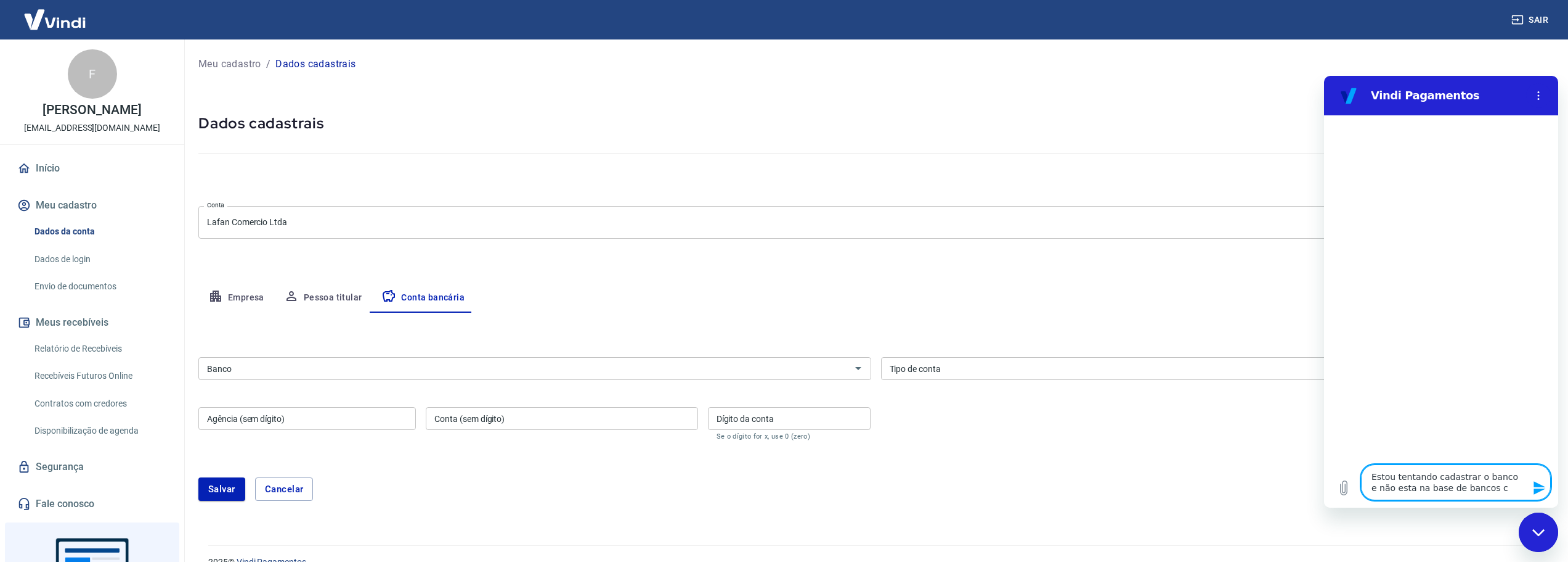
type textarea "Estou tentando cadastrar o banco e não esta na base de bancos ca"
type textarea "x"
type textarea "Estou tentando cadastrar o banco e não esta na base de bancos cad"
type textarea "x"
type textarea "Estou tentando cadastrar o banco e não esta na base de bancos cada"
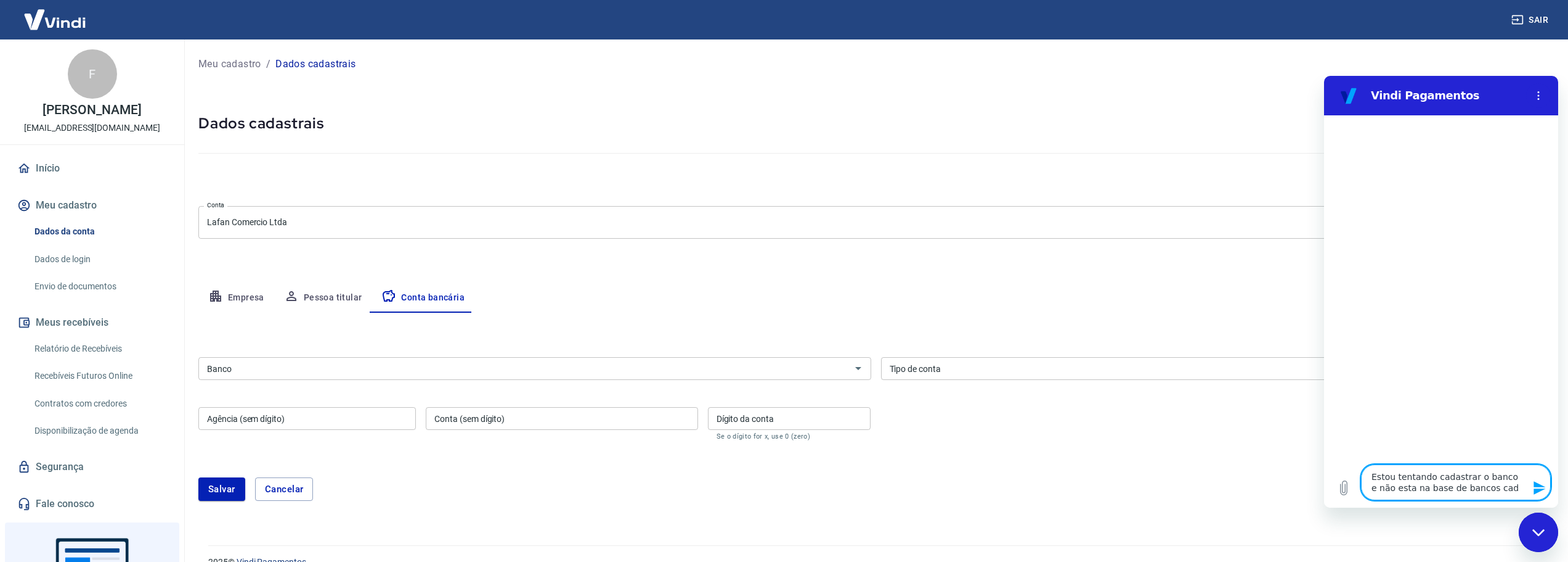
type textarea "x"
type textarea "Estou tentando cadastrar o banco e não esta na base de bancos cadas"
type textarea "x"
type textarea "Estou tentando cadastrar o banco e não esta na base de bancos cadast"
type textarea "x"
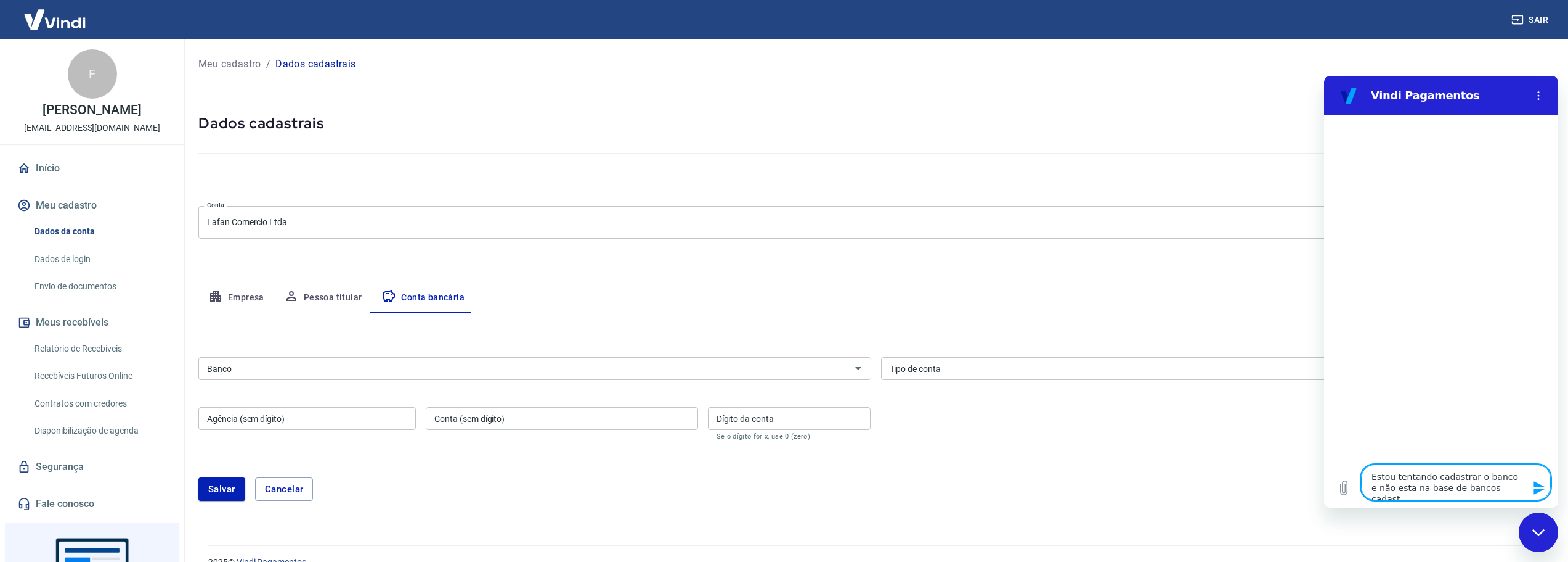
type textarea "Estou tentando cadastrar o banco e não esta na base de bancos cadastr"
type textarea "x"
type textarea "Estou tentando cadastrar o banco e não esta na base de bancos cadastra"
type textarea "x"
type textarea "Estou tentando cadastrar o banco e não esta na base de bancos cadastrad"
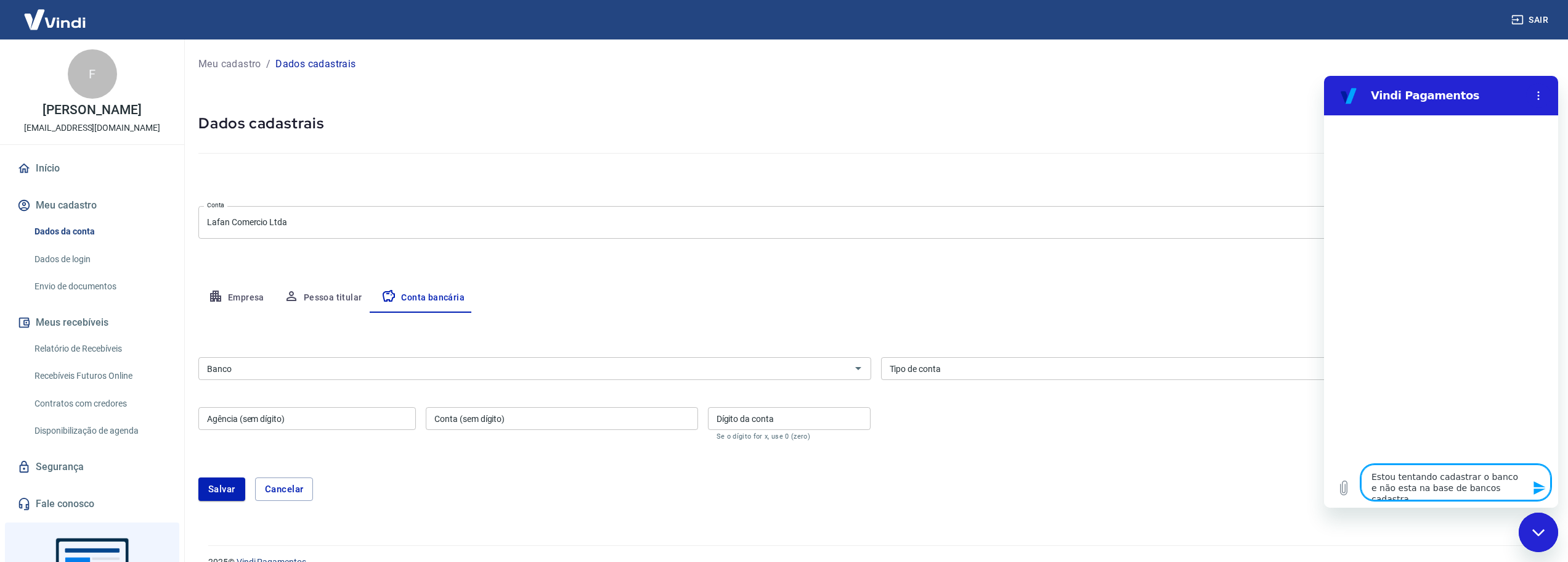
type textarea "x"
type textarea "Estou tentando cadastrar o banco e não esta na base de bancos cadastrado"
type textarea "x"
type textarea "Estou tentando cadastrar o banco e não esta na base de bancos cadastrados"
type textarea "x"
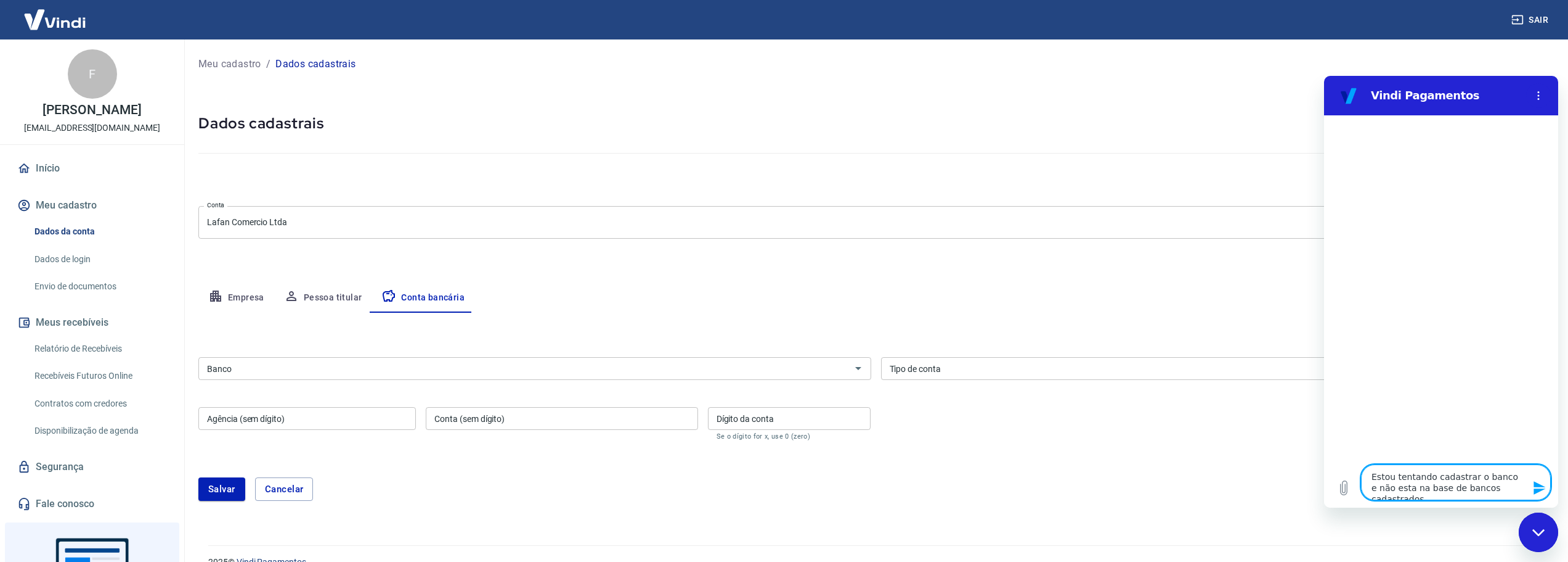
type textarea "Estou tentando cadastrar o banco e não esta na base de bancos cadastrados"
type textarea "x"
type textarea "Estou tentando cadastrar o banco e não esta na base de bancos cadastrados c"
type textarea "x"
type textarea "Estou tentando cadastrar o banco e não esta na base de bancos cadastrados co"
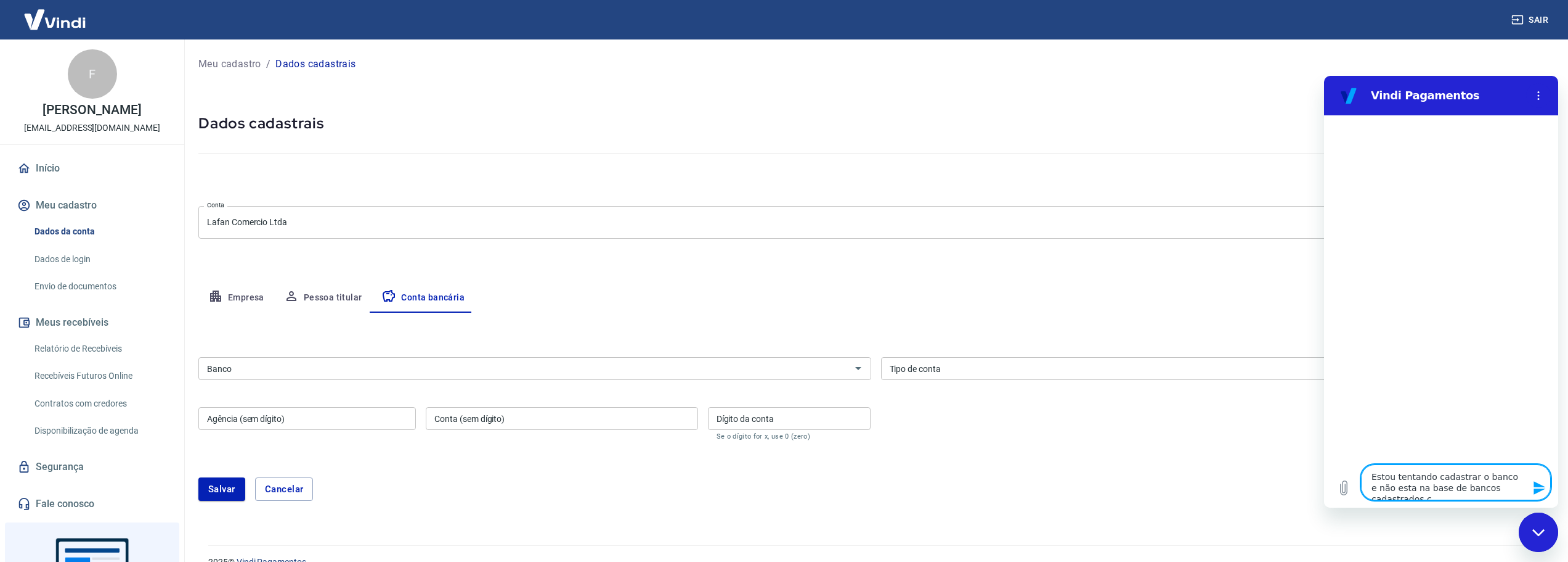
type textarea "x"
type textarea "Estou tentando cadastrar o banco e não esta na base de bancos cadastrados com"
type textarea "x"
type textarea "Estou tentando cadastrar o banco e não esta na base de bancos cadastrados como"
type textarea "x"
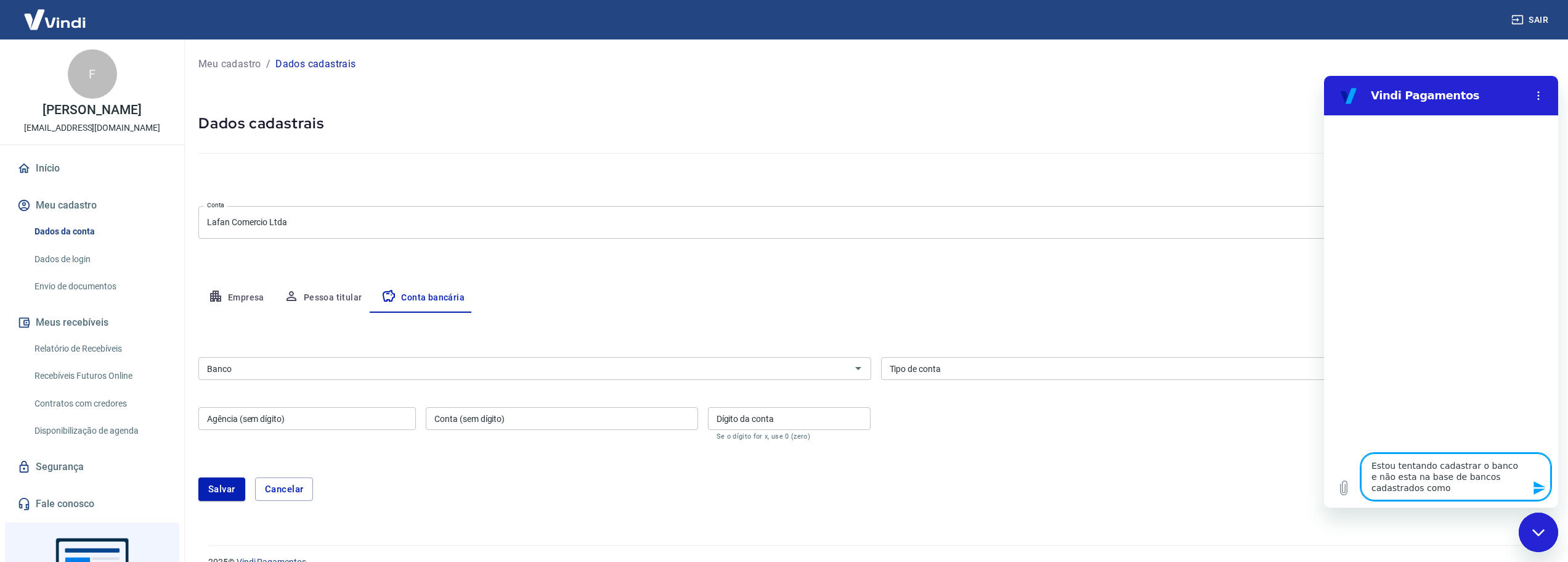
type textarea "Estou tentando cadastrar o banco e não esta na base de bancos cadastrados como"
type textarea "x"
type textarea "Estou tentando cadastrar o banco e não esta na base de bancos cadastrados como f"
type textarea "x"
type textarea "Estou tentando cadastrar o banco e não esta na base de bancos cadastrados como …"
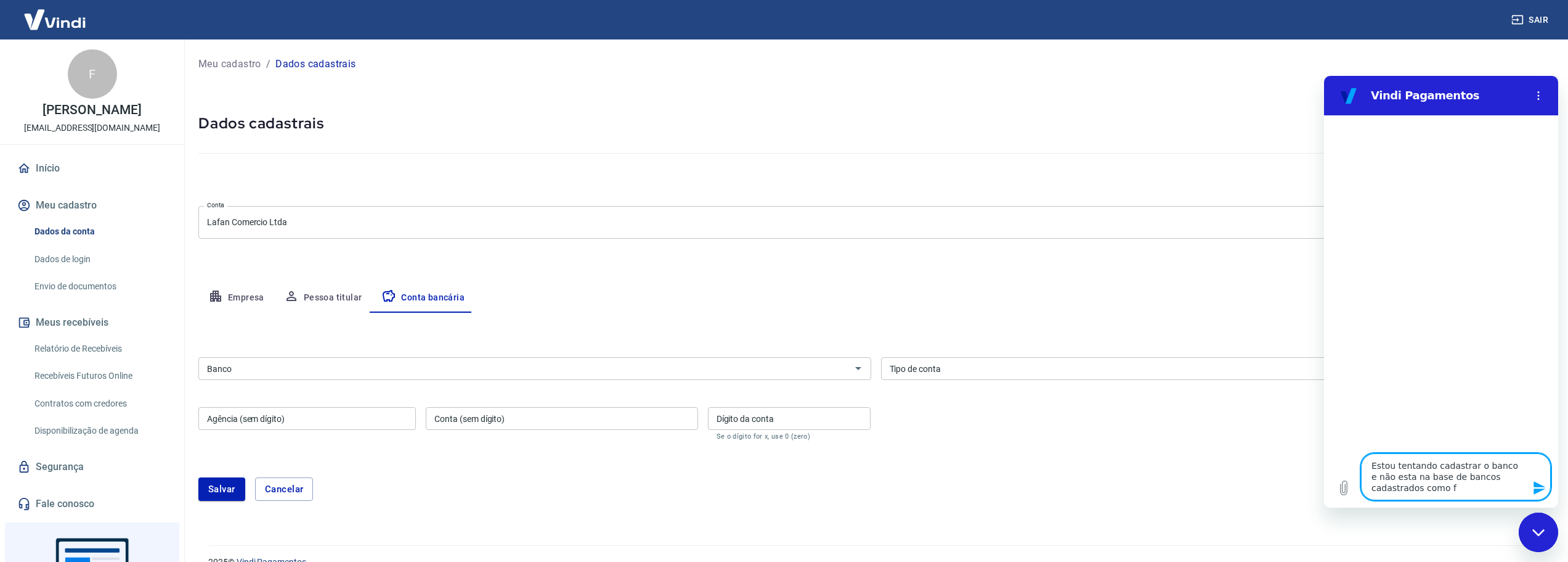
type textarea "x"
type textarea "Estou tentando cadastrar o banco e não esta na base de bancos cadastrados como …"
type textarea "x"
type textarea "Estou tentando cadastrar o banco e não esta na base de bancos cadastrados como …"
type textarea "x"
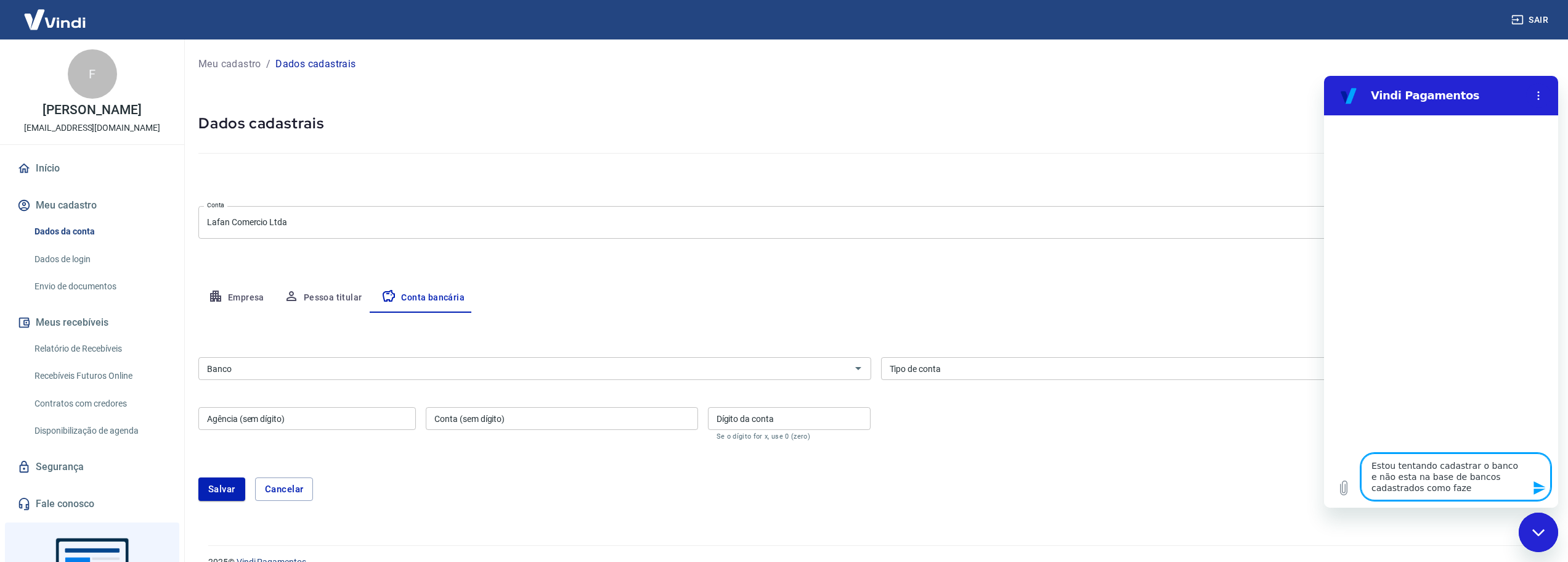
type textarea "Estou tentando cadastrar o banco e não esta na base de bancos cadastrados como …"
type textarea "x"
type textarea "Estou tentando cadastrar o banco e não esta na base de bancos cadastrados como …"
type textarea "x"
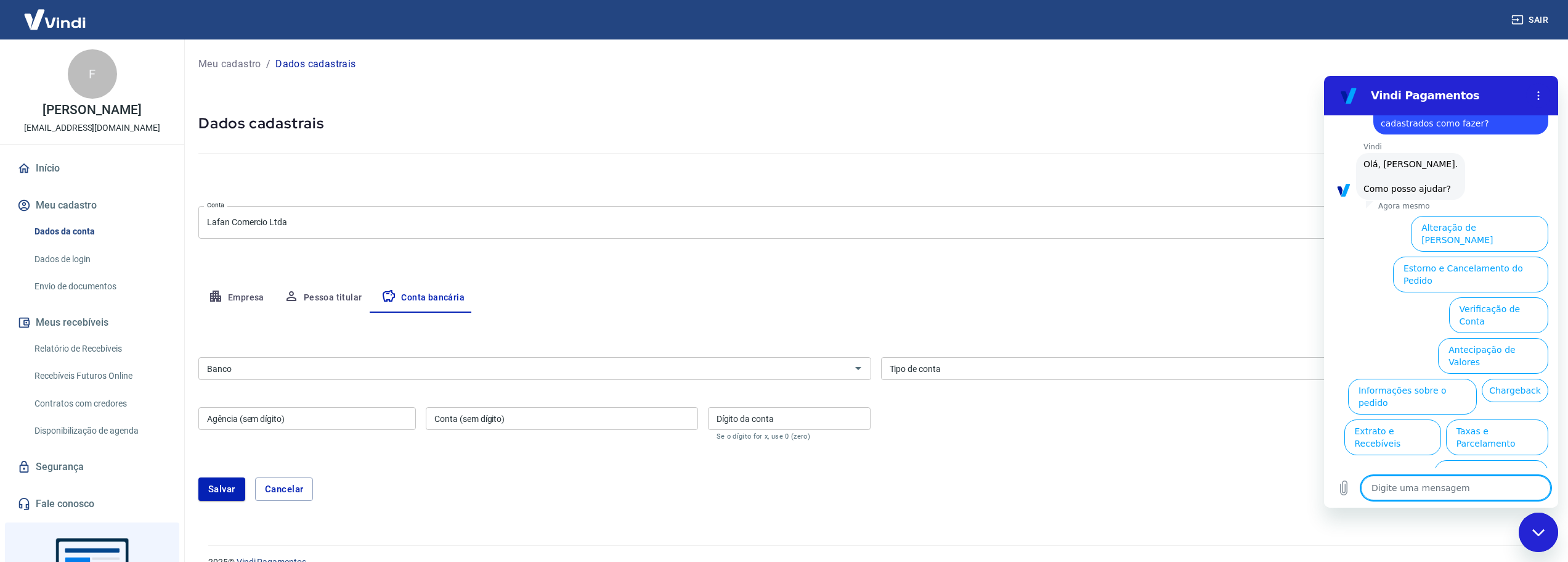
scroll to position [54, 0]
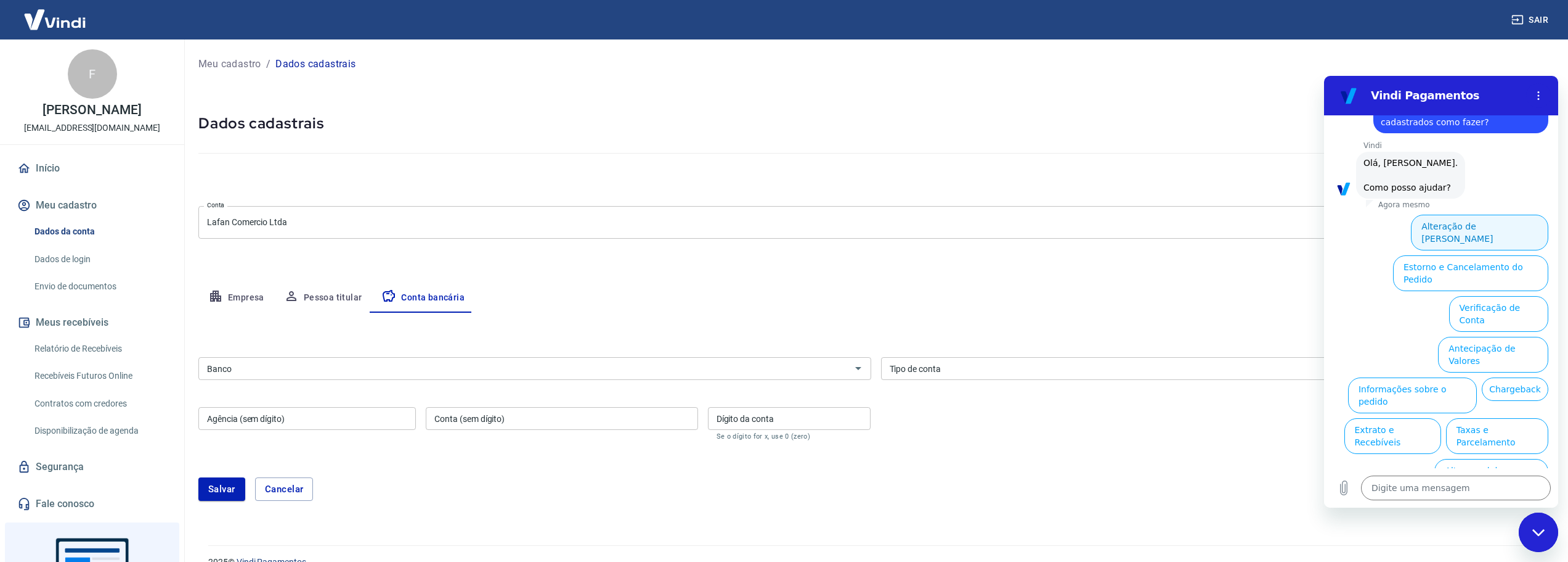
click at [1503, 225] on button "Alteração de Dados Cadastrais" at bounding box center [1480, 232] width 137 height 36
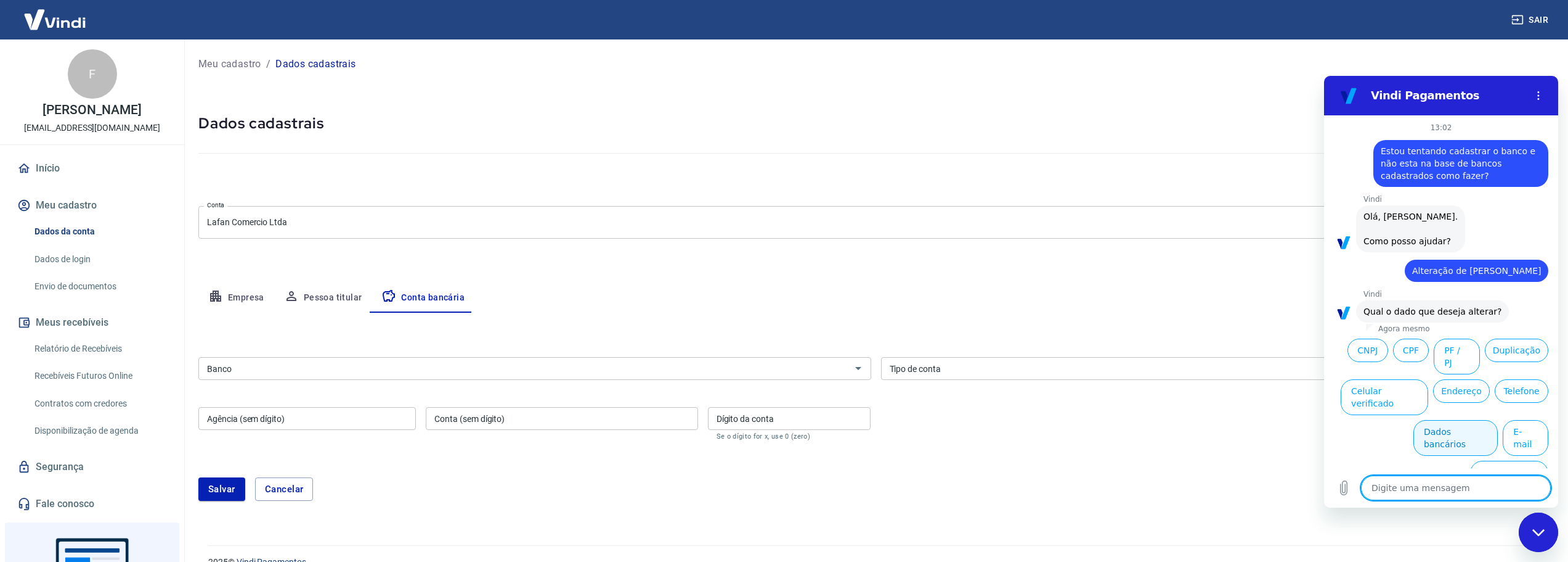
click at [1478, 420] on button "Dados bancários" at bounding box center [1455, 438] width 84 height 36
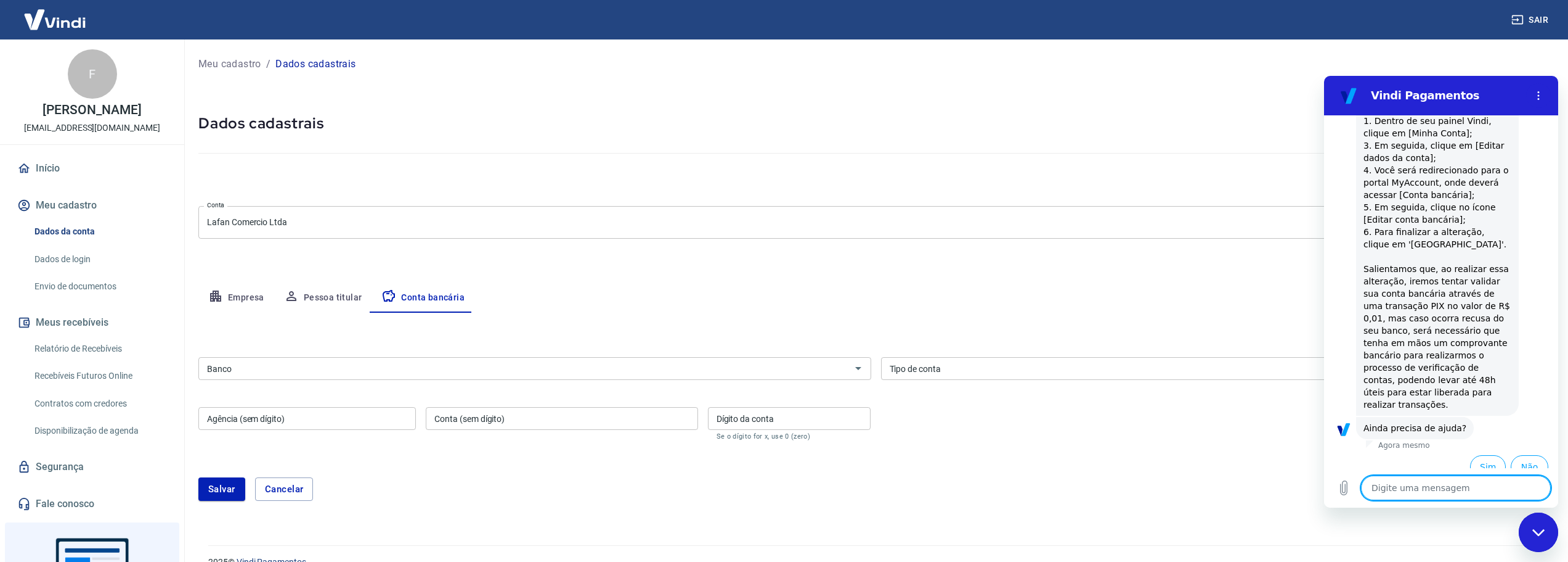
scroll to position [324, 0]
click at [1485, 453] on button "Sim" at bounding box center [1488, 465] width 36 height 23
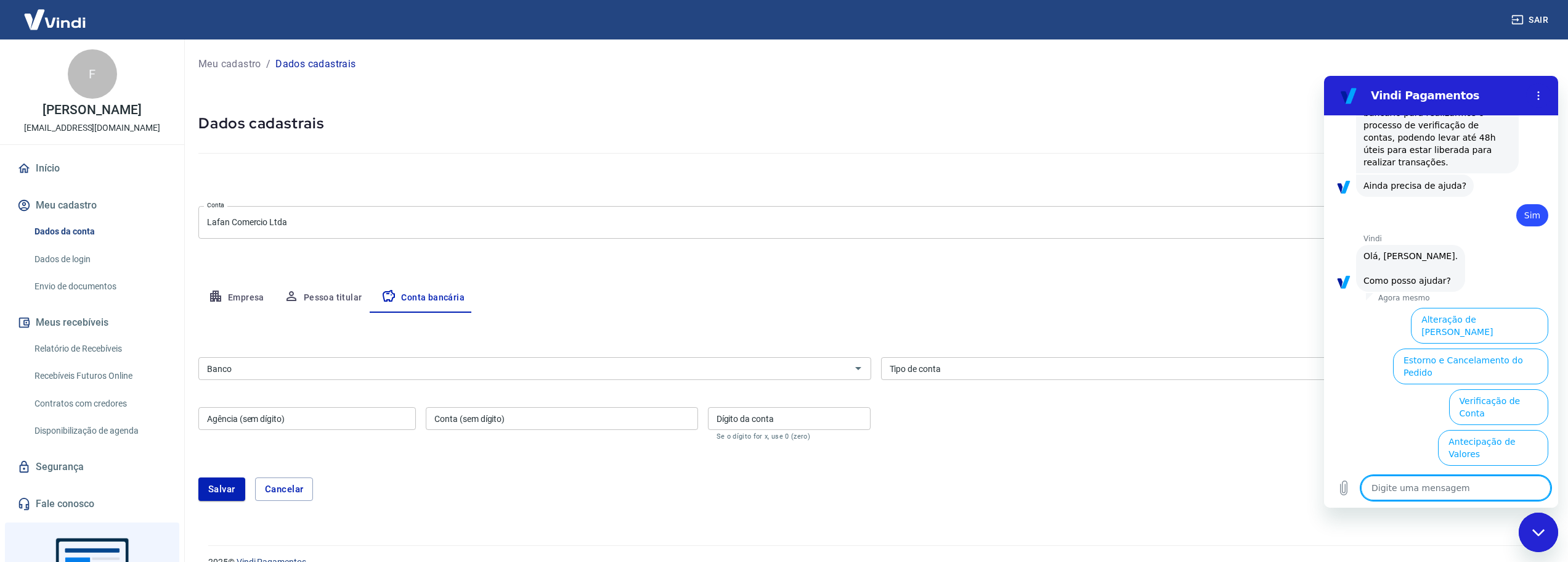
scroll to position [645, 0]
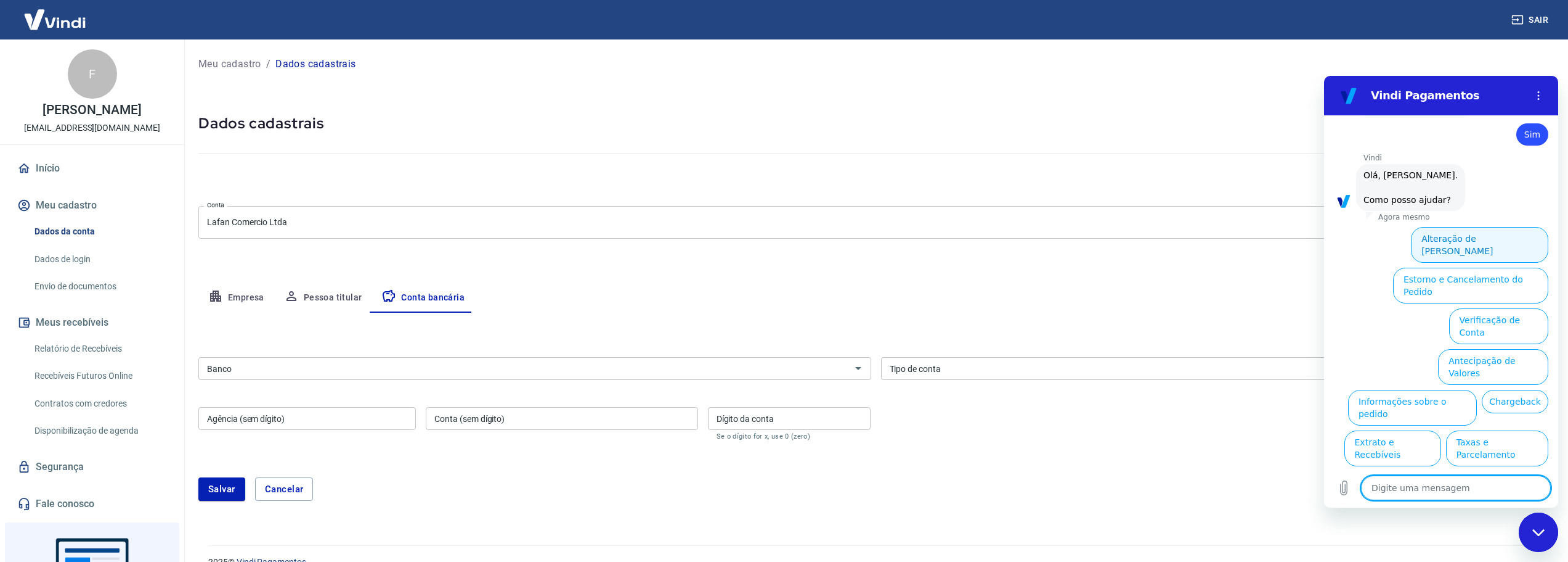
click at [1484, 228] on button "Alteração de Dados Cadastrais" at bounding box center [1480, 245] width 137 height 36
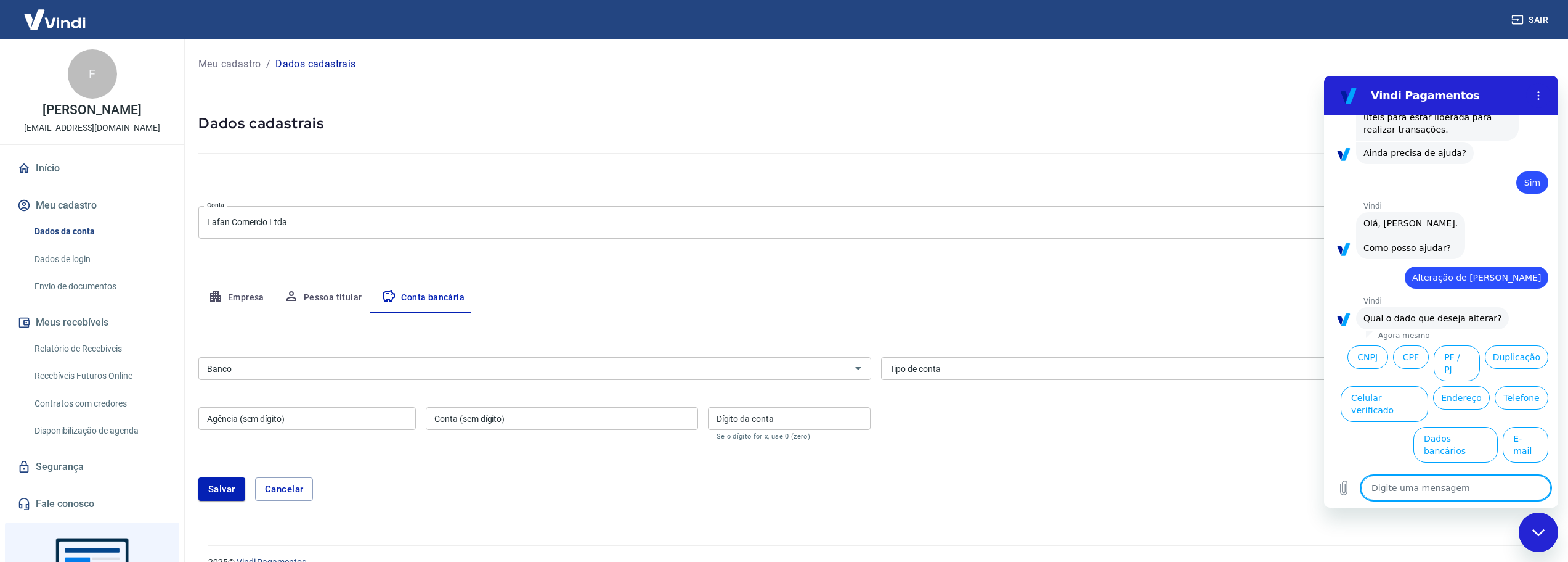
scroll to position [602, 0]
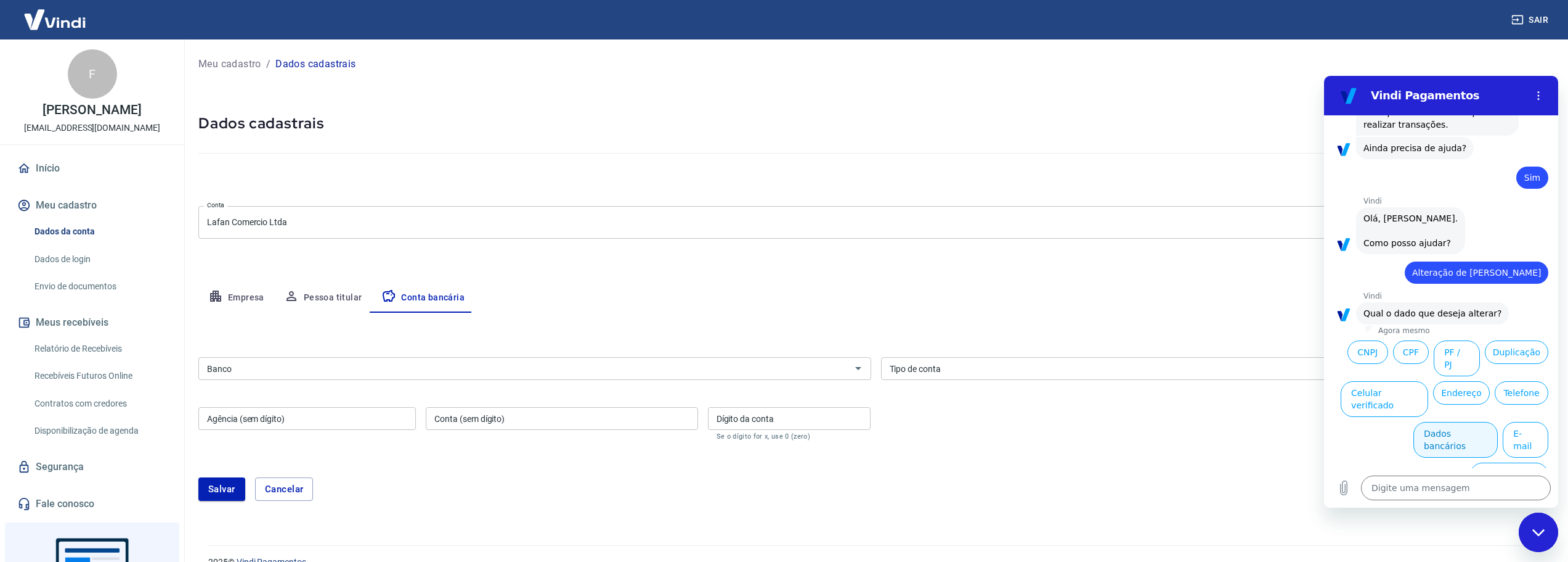
click at [1458, 422] on button "Dados bancários" at bounding box center [1455, 440] width 84 height 36
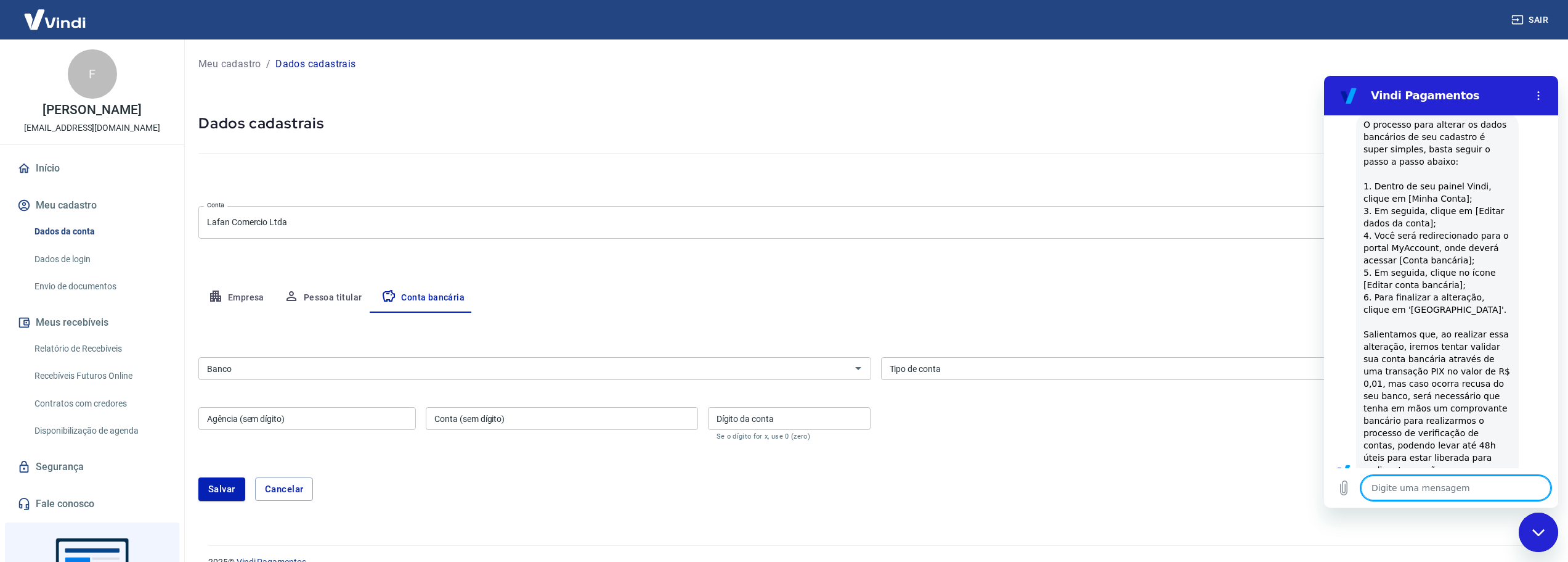
type textarea "x"
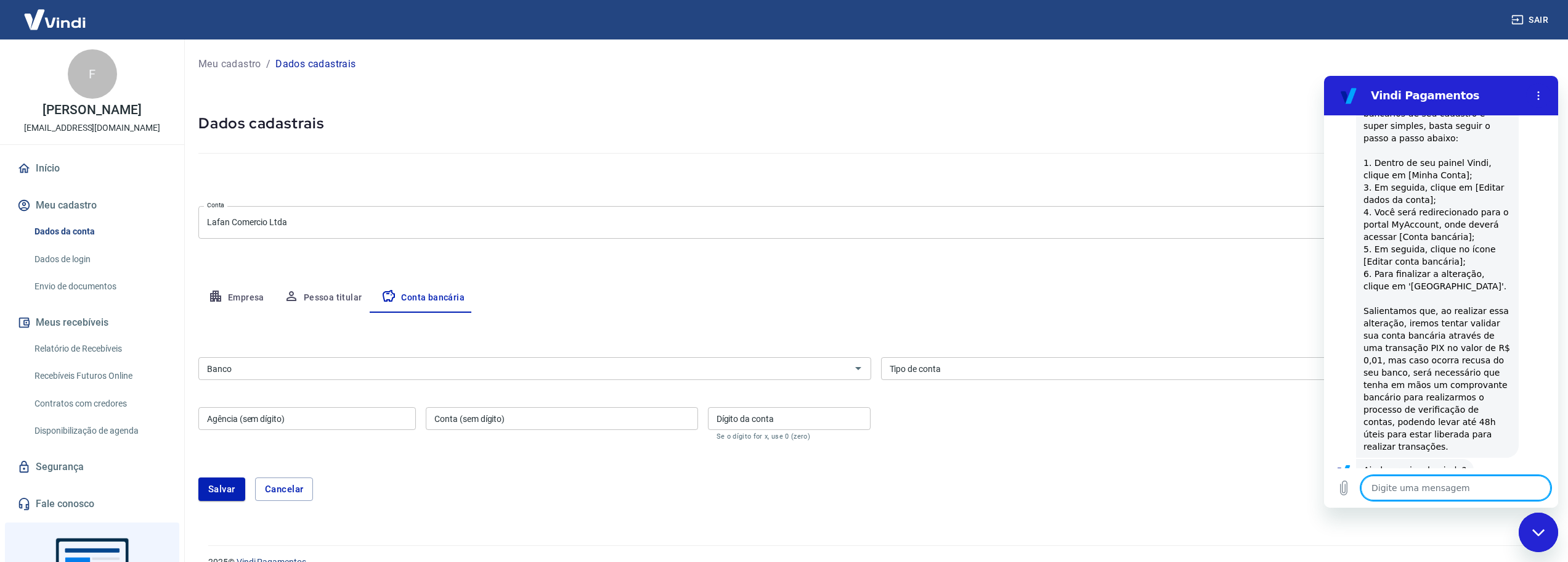
scroll to position [915, 0]
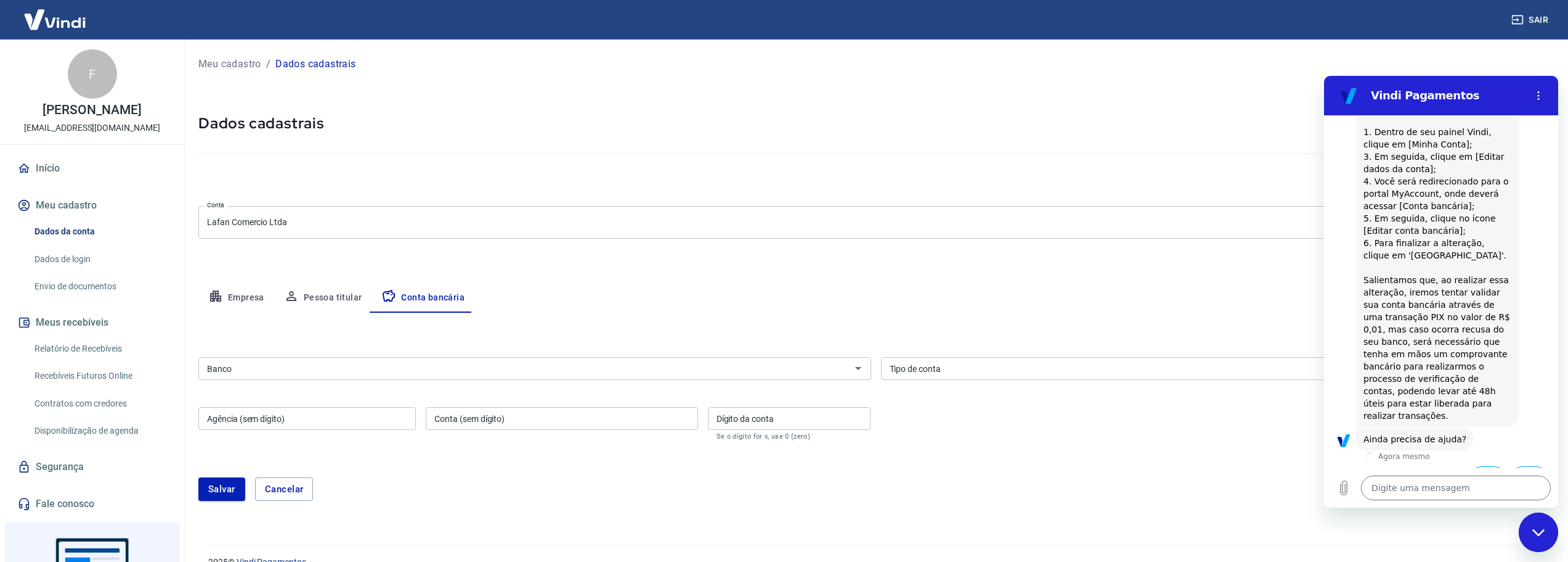
click at [1375, 451] on div "Agora mesmo" at bounding box center [1462, 456] width 192 height 10
click at [1410, 477] on textarea at bounding box center [1456, 487] width 190 height 24
type textarea "f"
type textarea "x"
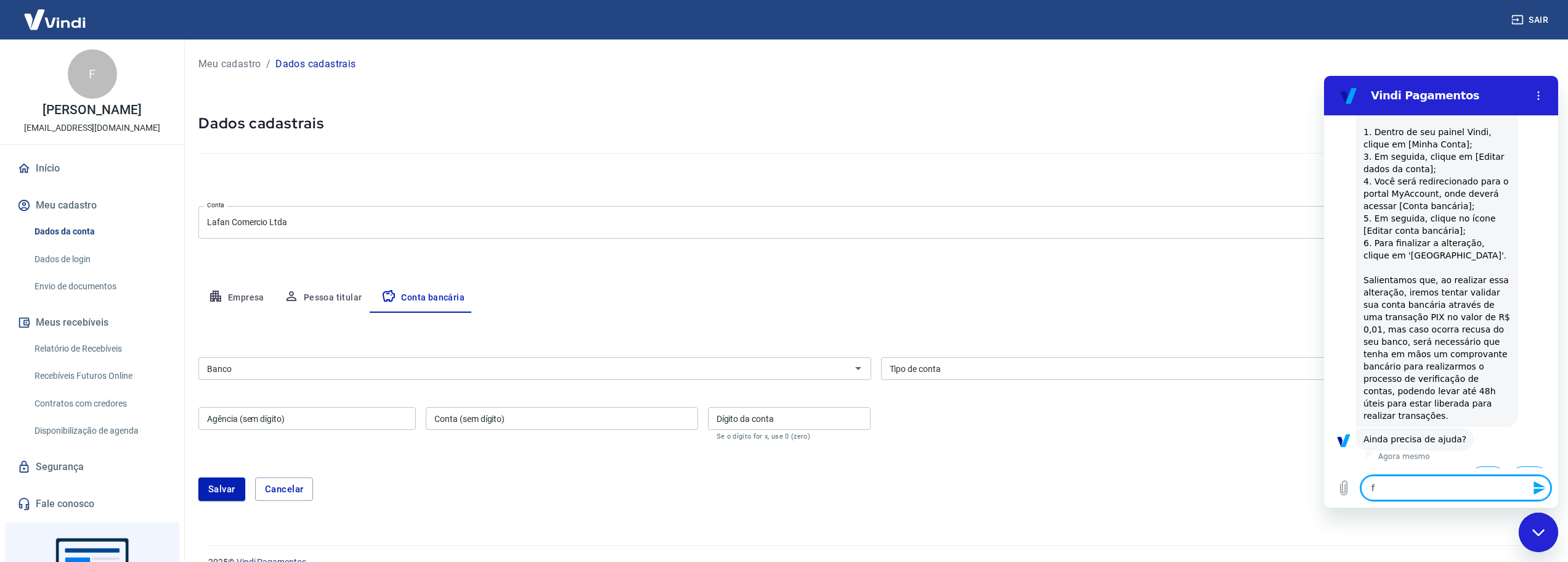
type textarea "fa"
type textarea "x"
type textarea "fal"
type textarea "x"
type textarea "fala"
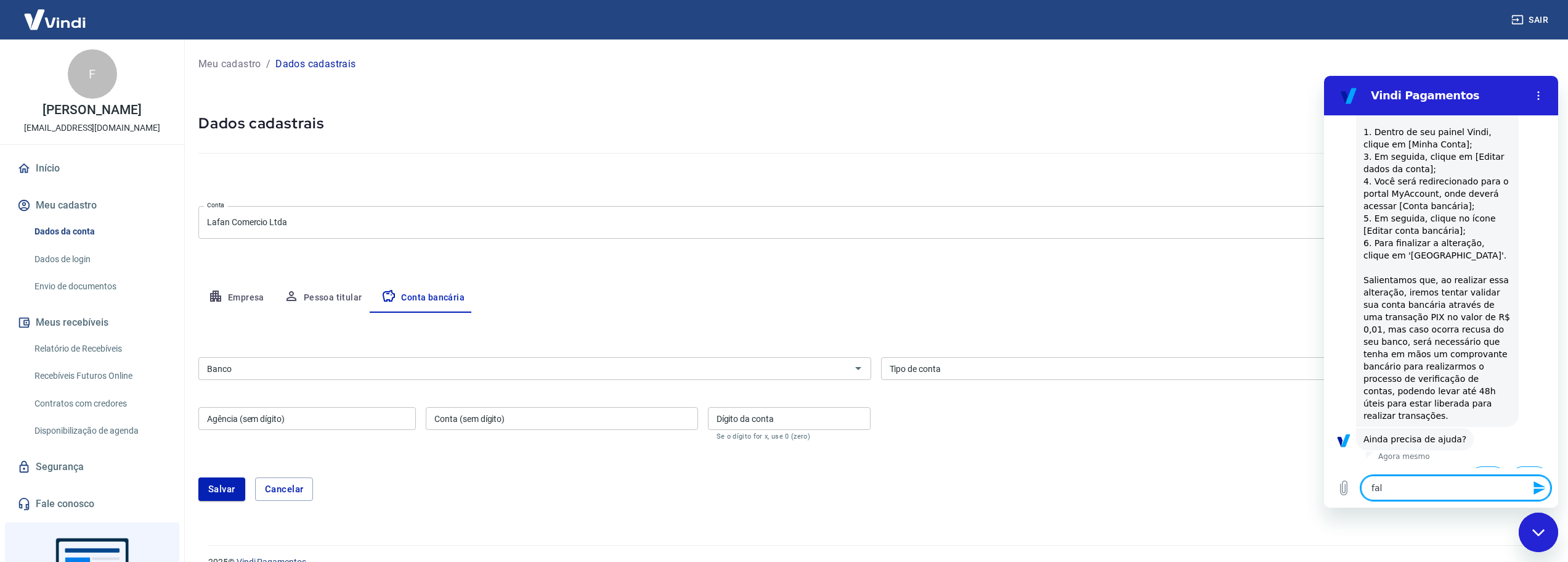
type textarea "x"
type textarea "falar"
type textarea "x"
type textarea "falar"
type textarea "x"
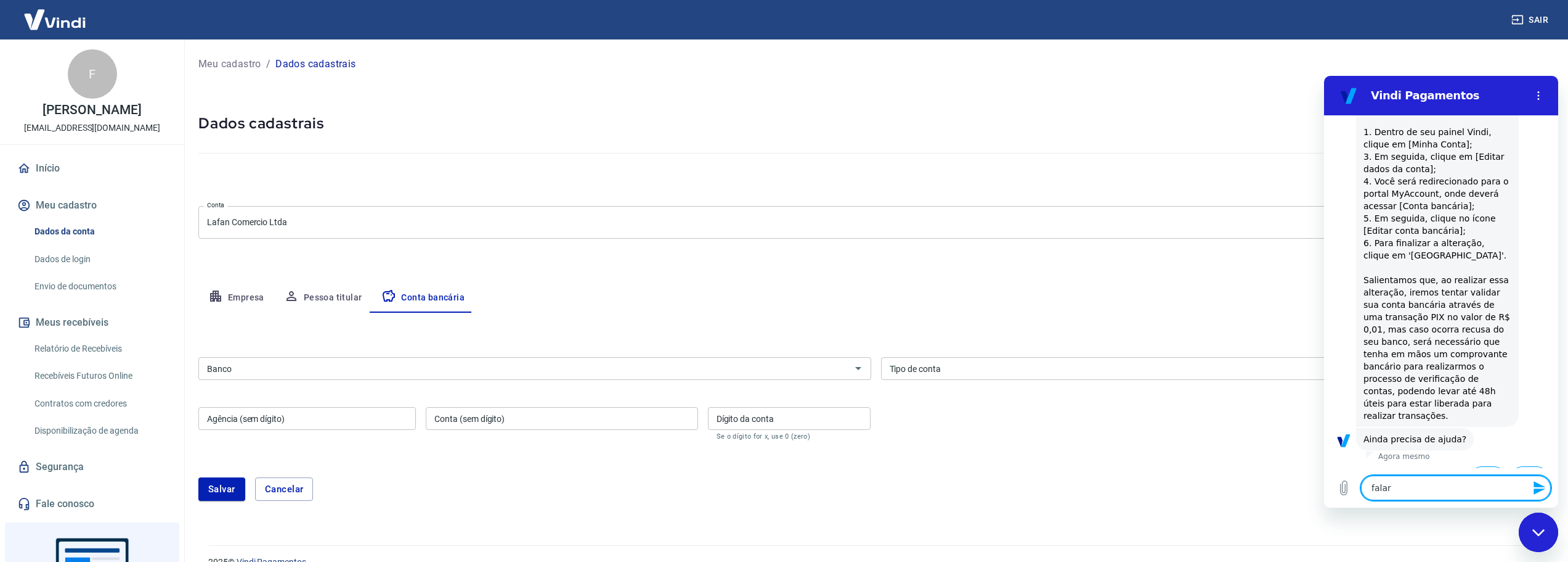
type textarea "falar c"
type textarea "x"
type textarea "falar co"
type textarea "x"
type textarea "falar com"
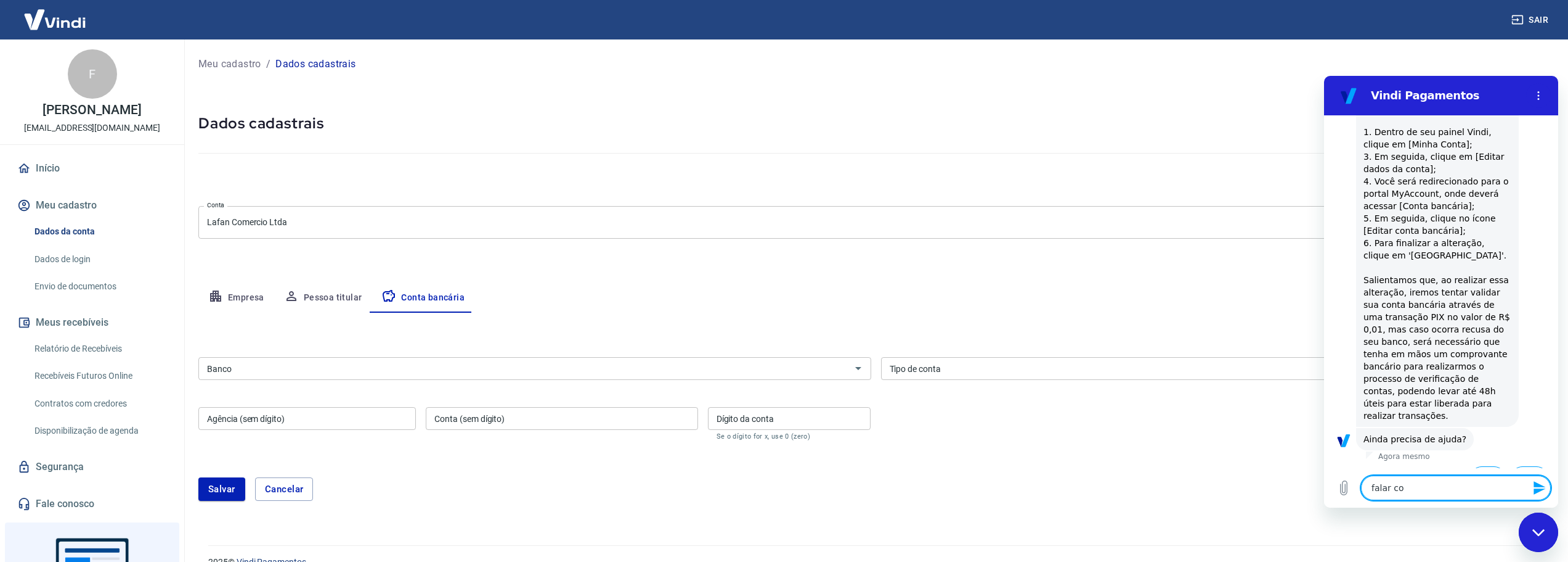
type textarea "x"
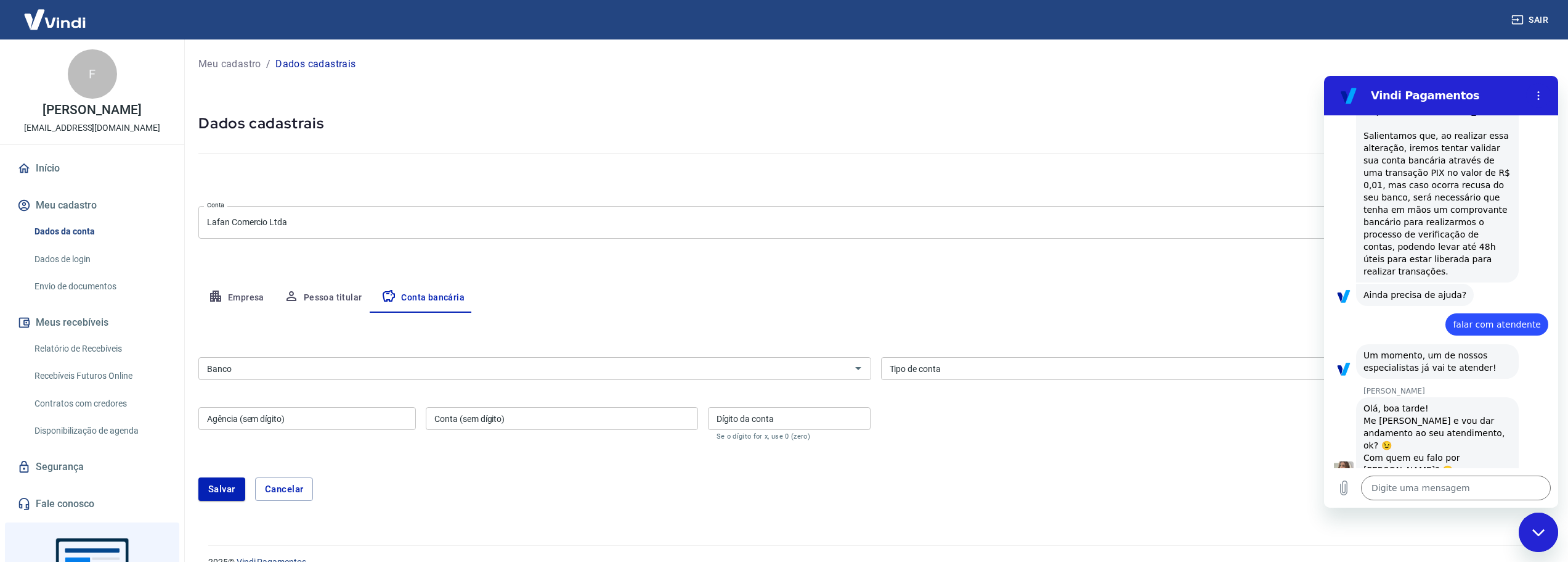
scroll to position [1062, 0]
click at [1418, 399] on div "Olá, boa tarde! Me chamo Steffanie e vou dar andamento ao seu atendimento, ok? …" at bounding box center [1437, 437] width 148 height 74
copy div "Steffanie"
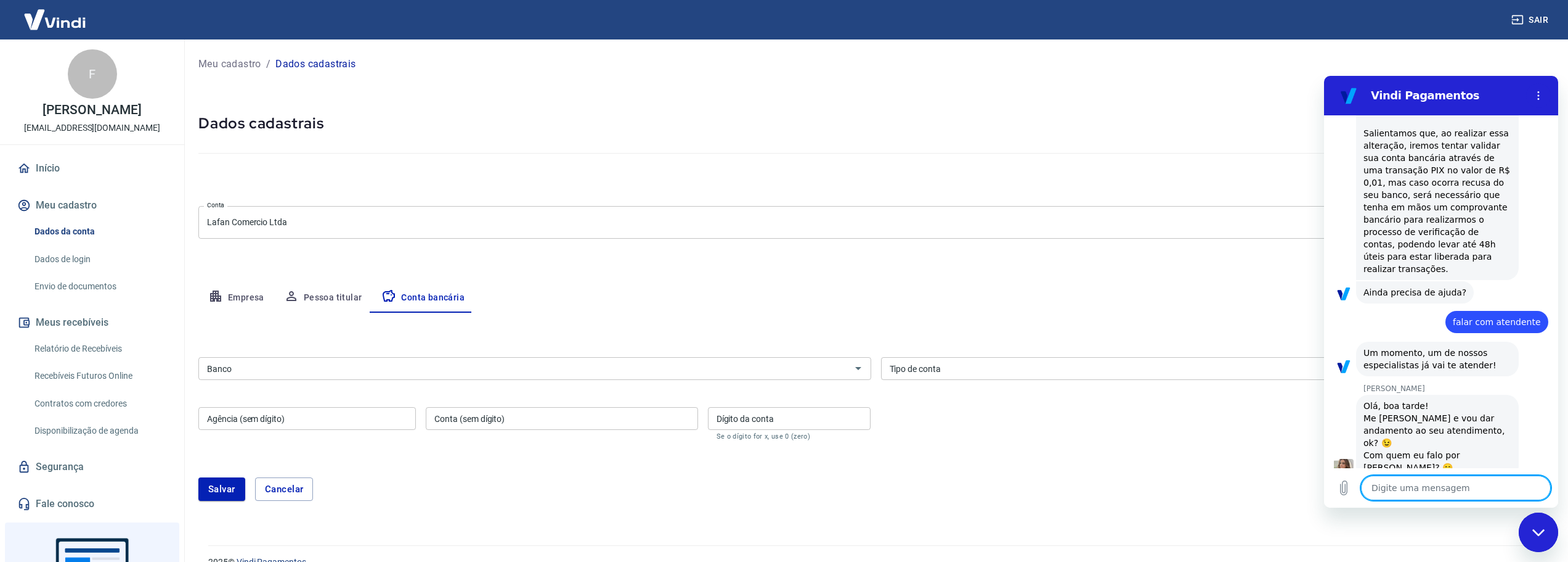
click at [1434, 480] on textarea at bounding box center [1456, 487] width 190 height 24
paste textarea "Steffanie"
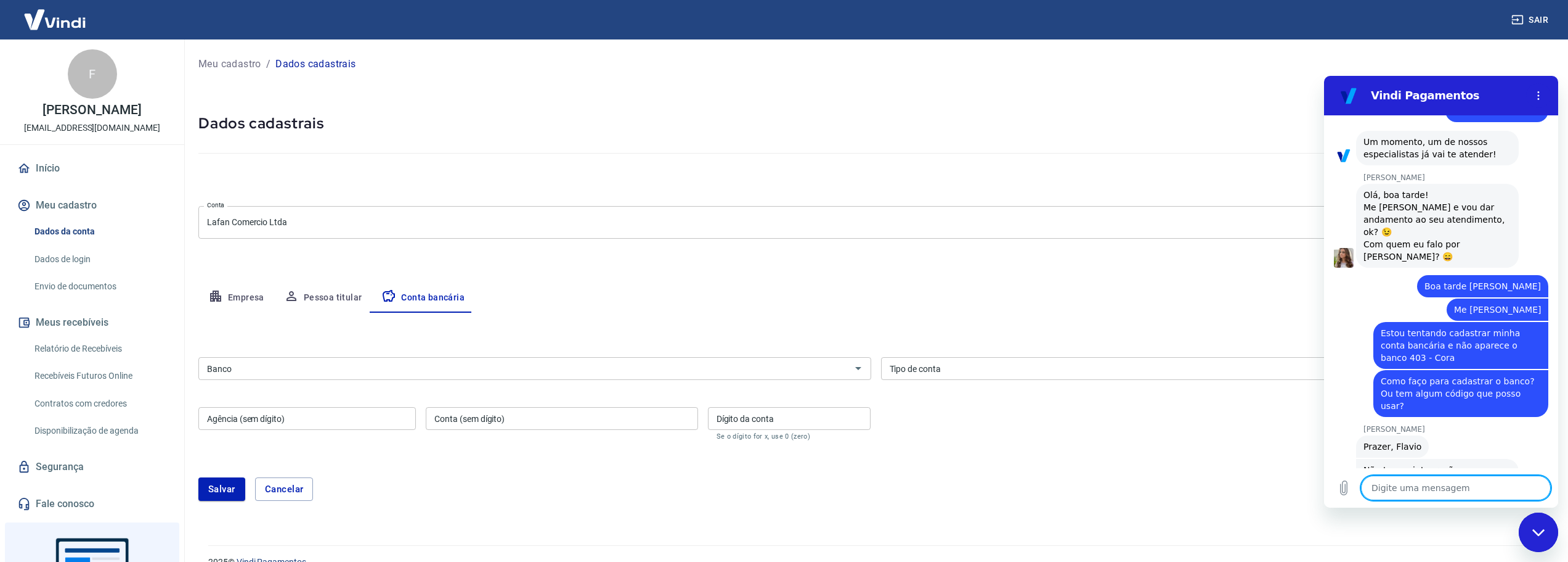
scroll to position [1276, 0]
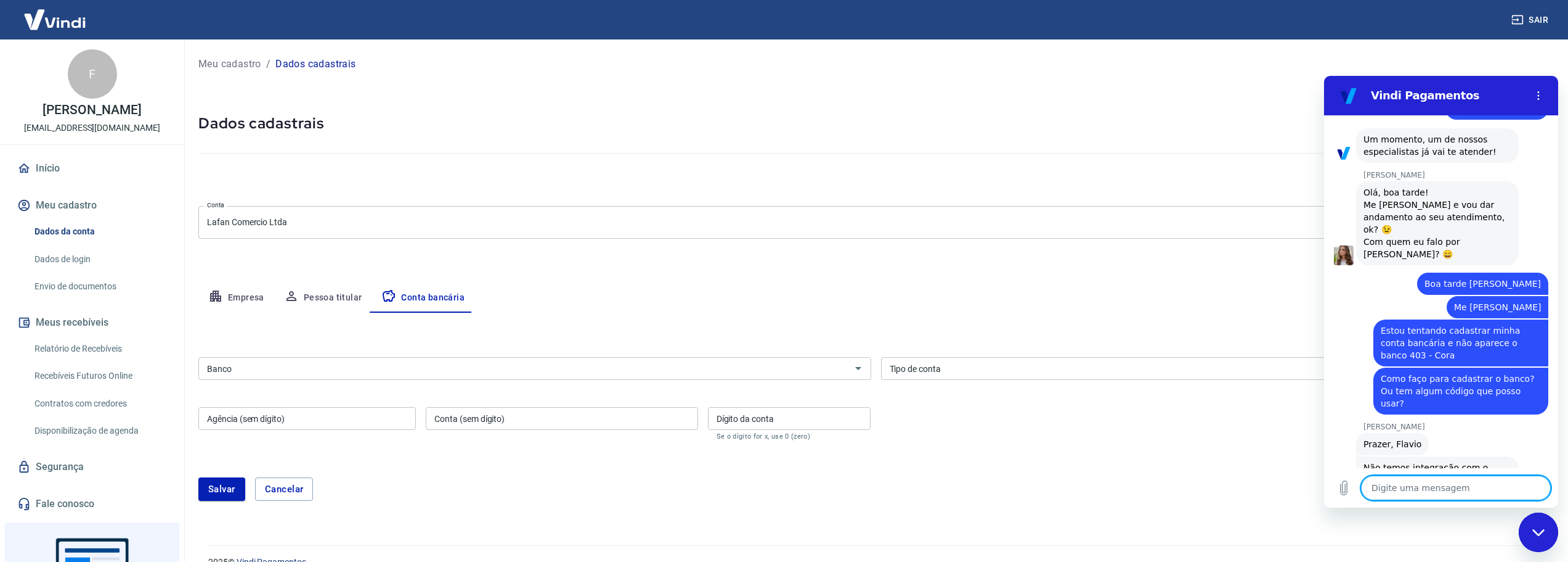
click at [1425, 491] on textarea at bounding box center [1456, 487] width 190 height 24
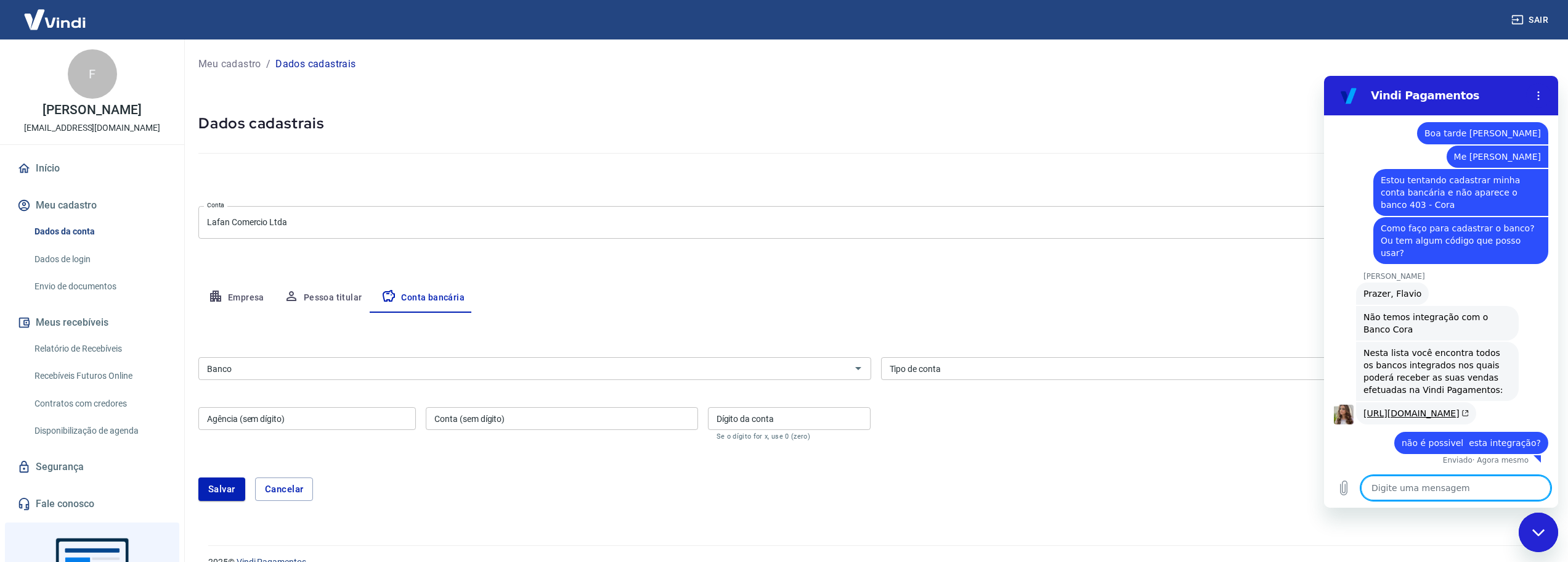
scroll to position [1451, 0]
click at [1406, 408] on link "https://atendimento-pagamentos.vindi.com.br/hc/pt-br/articles/21406571931675-Ba…" at bounding box center [1416, 413] width 106 height 10
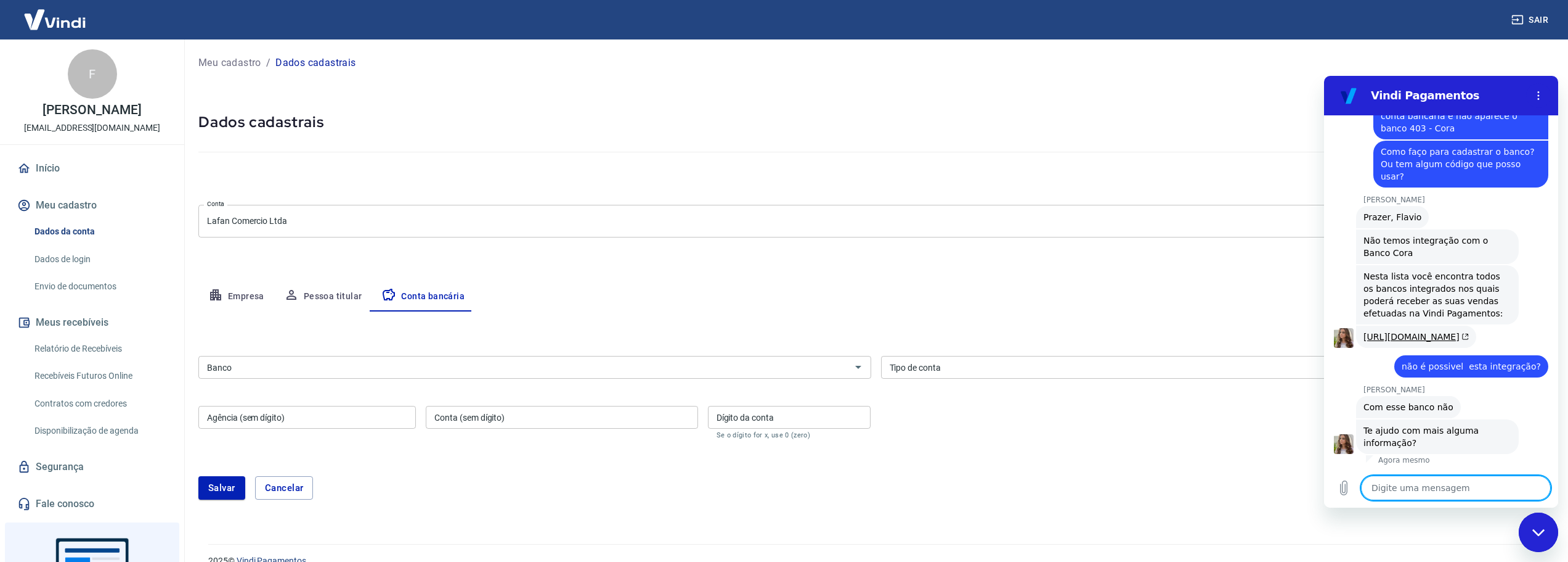
scroll to position [2, 0]
click at [1420, 477] on textarea at bounding box center [1456, 487] width 190 height 24
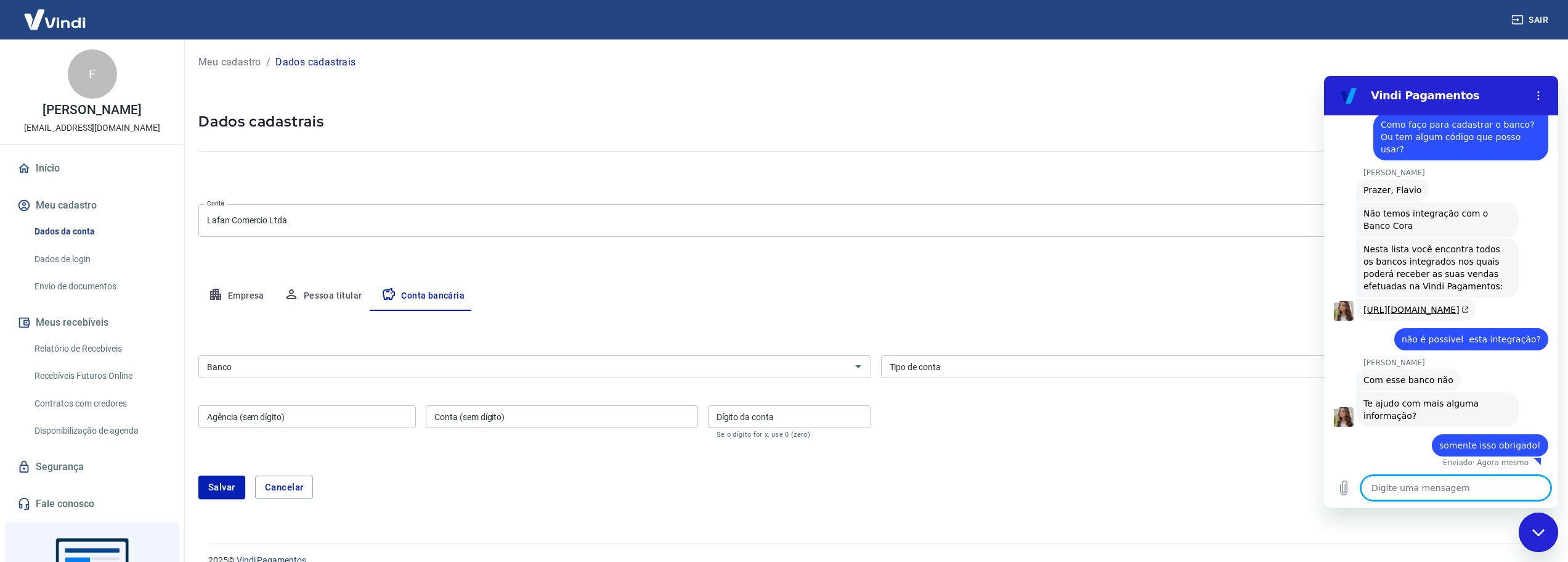
scroll to position [1557, 0]
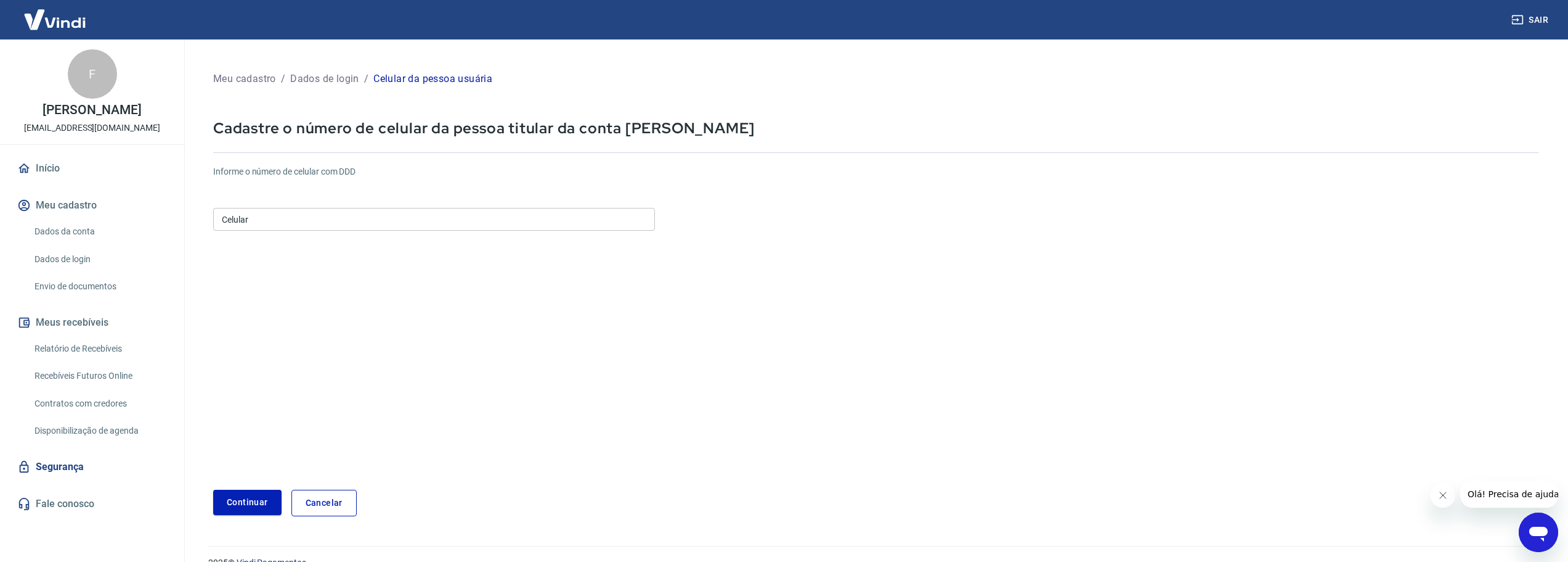
scroll to position [23, 0]
